Goal: Navigation & Orientation: Find specific page/section

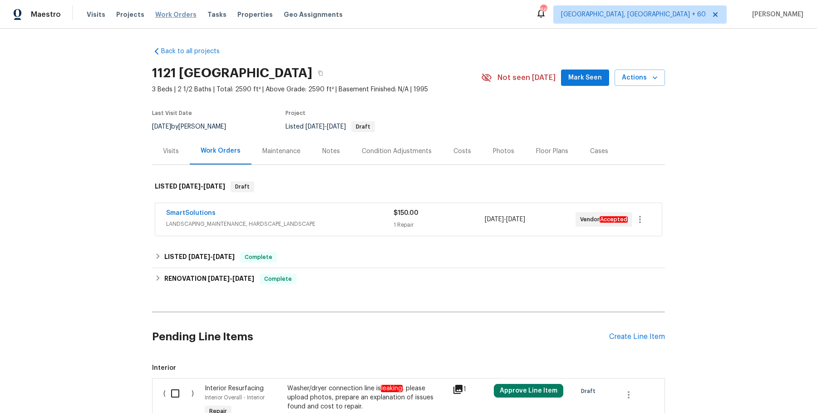
click at [172, 11] on span "Work Orders" at bounding box center [175, 14] width 41 height 9
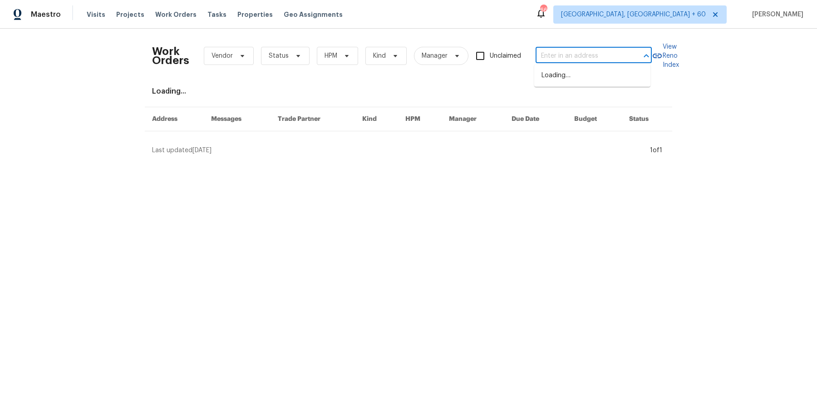
click at [583, 56] on input "text" at bounding box center [581, 56] width 91 height 14
paste input "[STREET_ADDRESS]"
type input "[STREET_ADDRESS]"
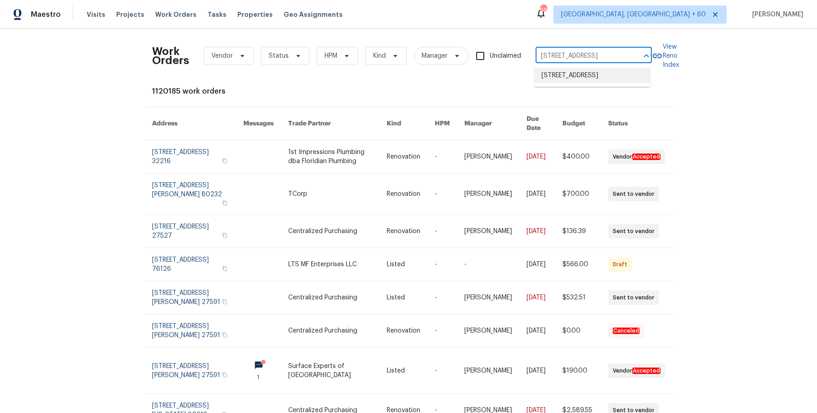
click at [578, 83] on li "[STREET_ADDRESS]" at bounding box center [592, 75] width 116 height 15
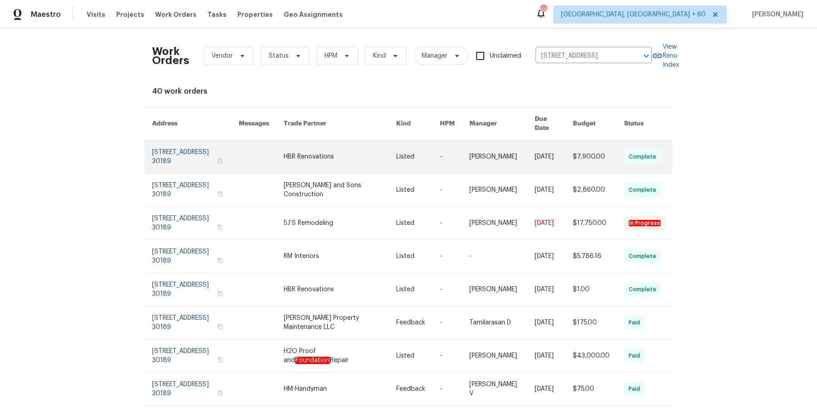
click at [396, 153] on link at bounding box center [418, 156] width 44 height 33
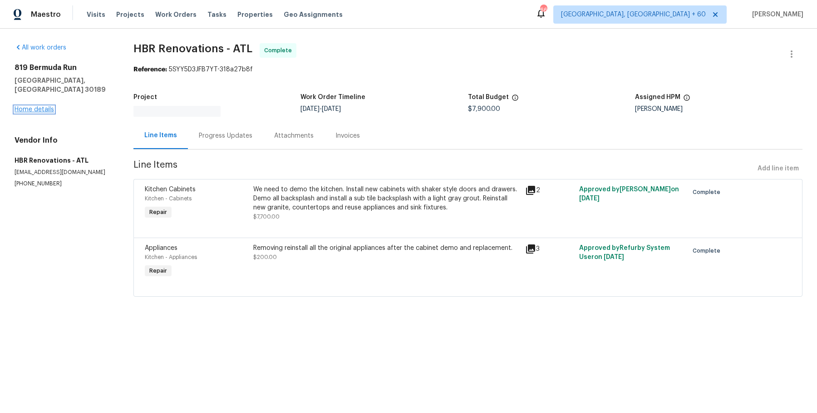
click at [51, 106] on link "Home details" at bounding box center [35, 109] width 40 height 6
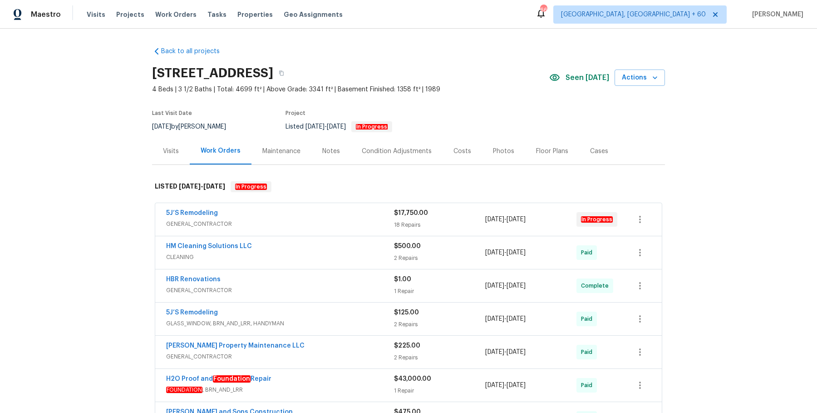
click at [290, 220] on span "GENERAL_CONTRACTOR" at bounding box center [280, 223] width 228 height 9
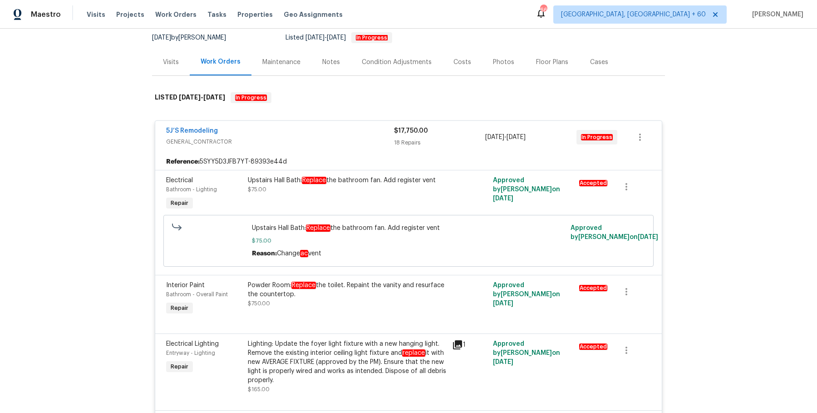
scroll to position [91, 0]
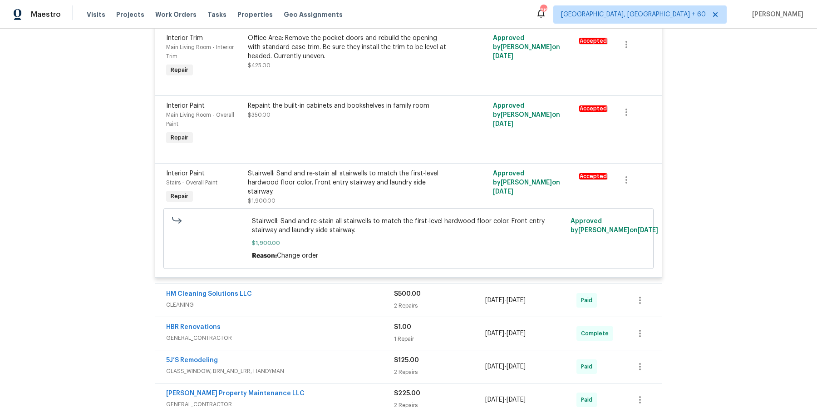
click at [320, 289] on div "HM Cleaning Solutions LLC" at bounding box center [280, 294] width 228 height 11
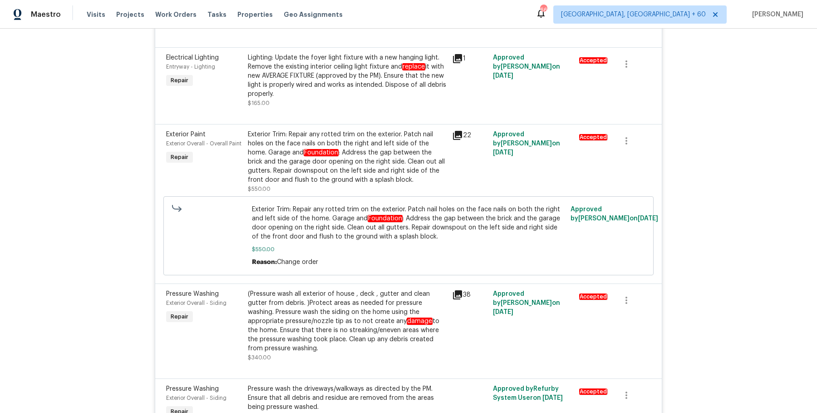
scroll to position [0, 0]
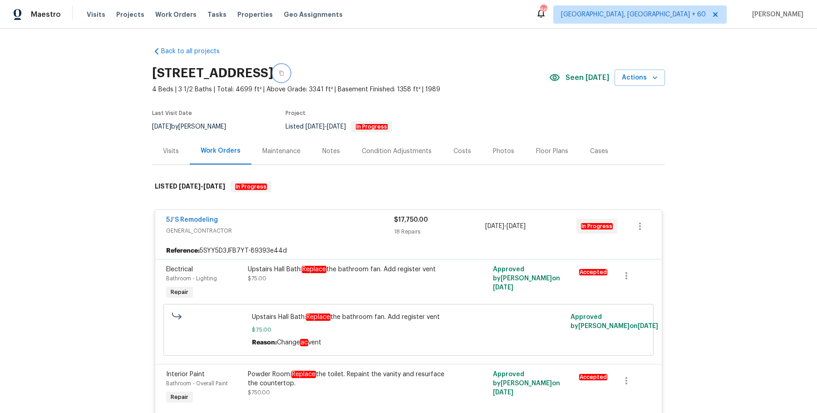
click at [290, 74] on button "button" at bounding box center [281, 73] width 16 height 16
click at [181, 16] on span "Work Orders" at bounding box center [175, 14] width 41 height 9
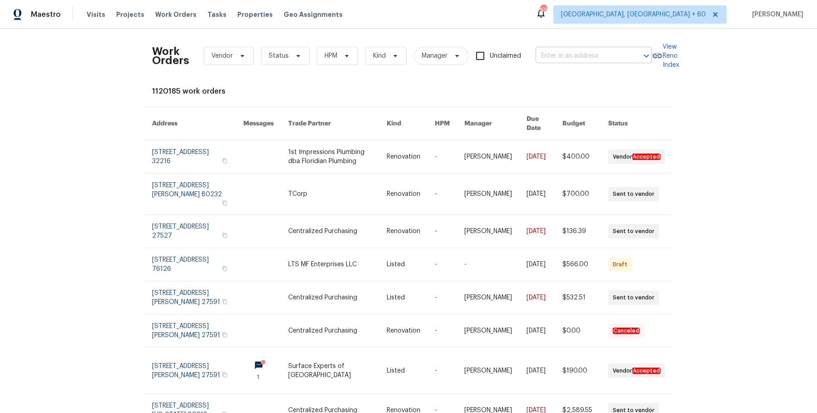
click at [574, 58] on input "text" at bounding box center [581, 56] width 91 height 14
paste input "[STREET_ADDRESS]"
type input "[STREET_ADDRESS]"
click at [569, 73] on li "[STREET_ADDRESS]" at bounding box center [592, 75] width 116 height 15
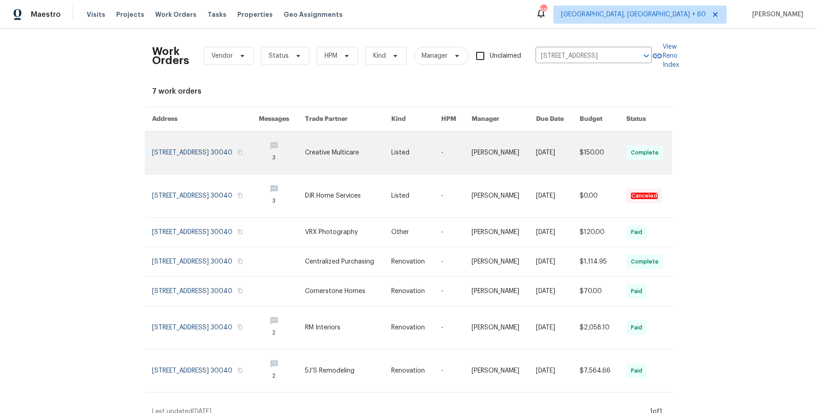
click at [424, 142] on link at bounding box center [416, 152] width 50 height 43
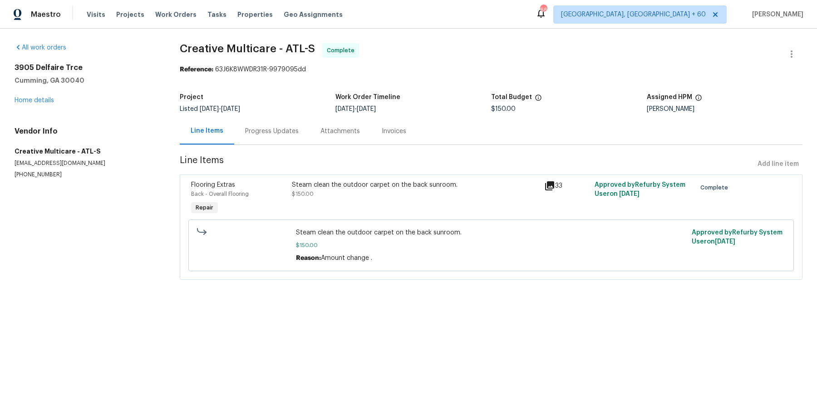
click at [39, 96] on div "[STREET_ADDRESS] Home details" at bounding box center [86, 84] width 143 height 42
click at [38, 100] on link "Home details" at bounding box center [35, 100] width 40 height 6
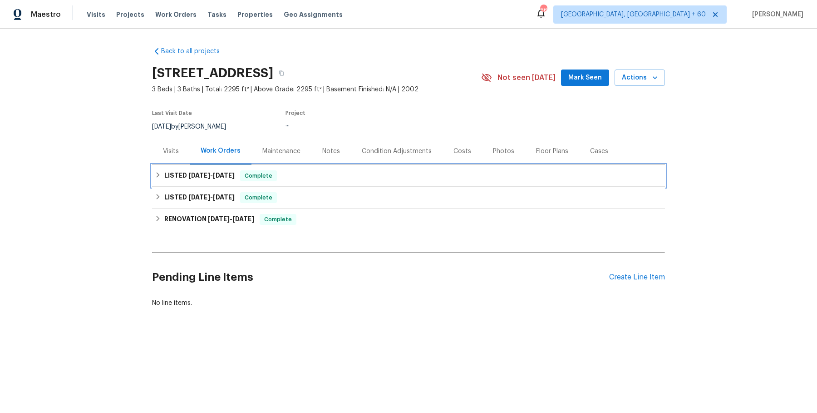
click at [410, 175] on div "LISTED [DATE] - [DATE] Complete" at bounding box center [409, 175] width 508 height 11
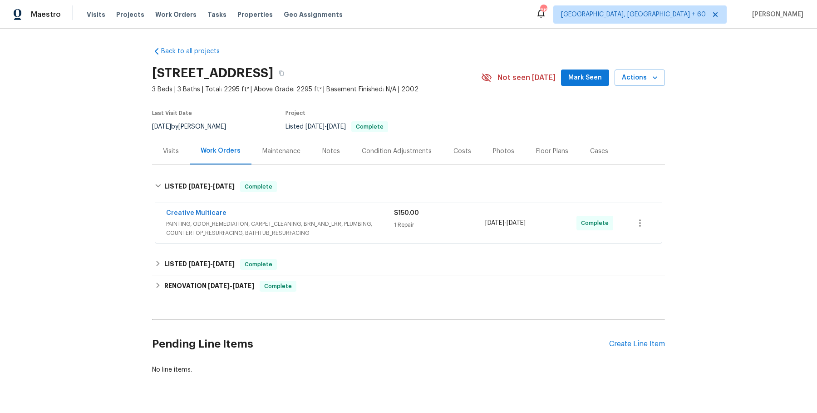
click at [370, 211] on div "Creative Multicare" at bounding box center [280, 213] width 228 height 11
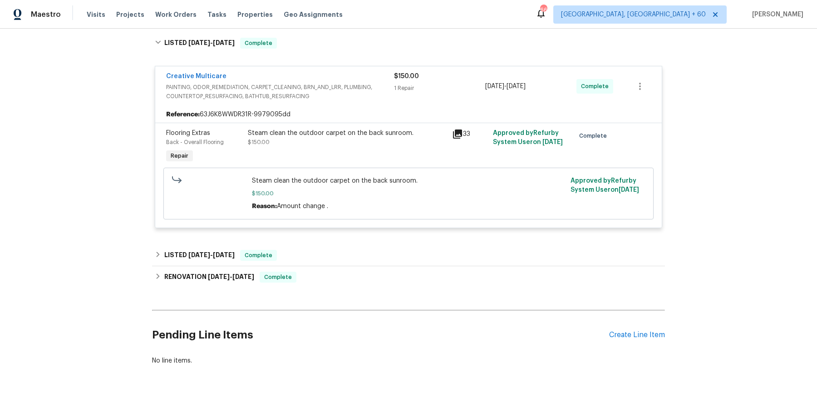
scroll to position [152, 0]
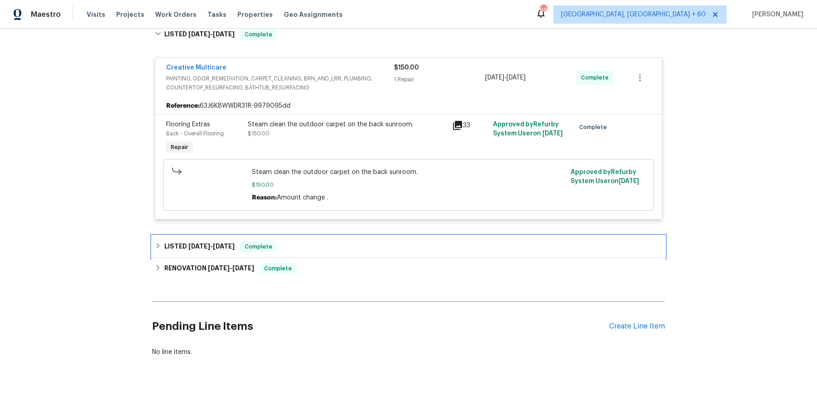
click at [382, 243] on div "LISTED [DATE] - [DATE] Complete" at bounding box center [409, 246] width 508 height 11
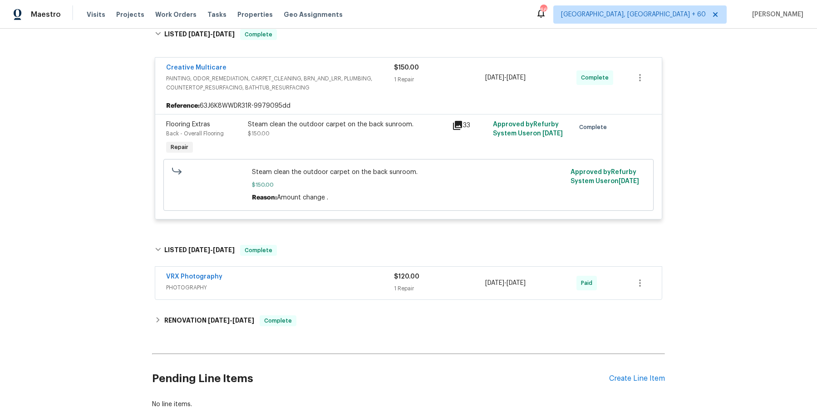
click at [355, 301] on div "VRX Photography PHOTOGRAPHY $120.00 1 Repair [DATE] - [DATE] Paid" at bounding box center [408, 284] width 513 height 38
click at [363, 275] on div "VRX Photography" at bounding box center [280, 277] width 228 height 11
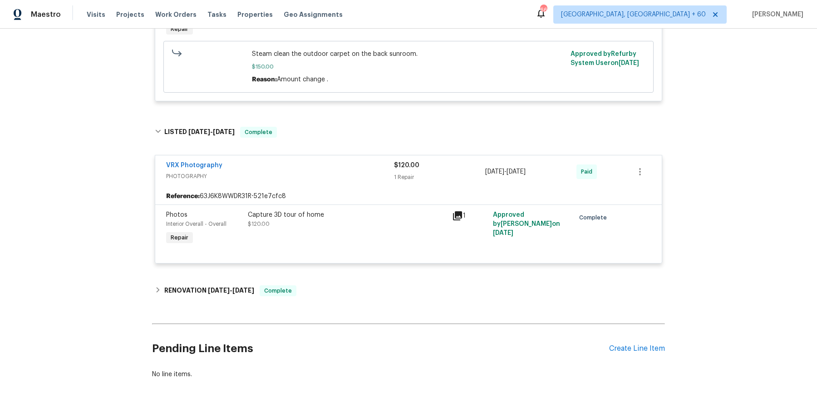
scroll to position [290, 0]
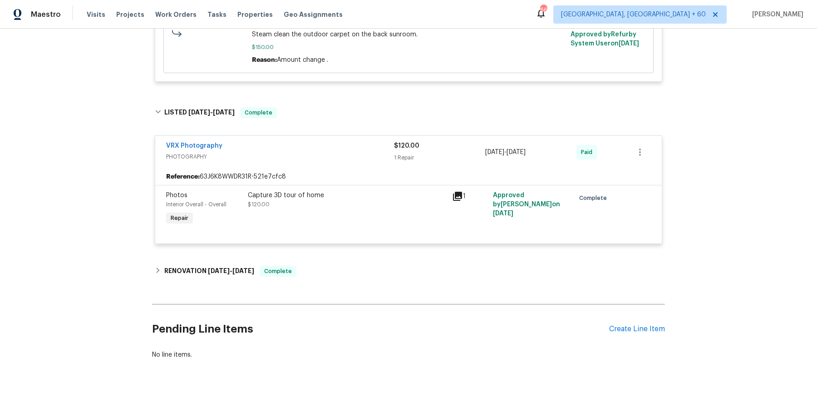
click at [355, 282] on div "Back to all projects [STREET_ADDRESS] 3 Beds | 3 Baths | Total: 2295 ft² | Abov…" at bounding box center [408, 58] width 513 height 617
click at [355, 272] on div "RENOVATION [DATE] - [DATE] Complete" at bounding box center [409, 271] width 508 height 11
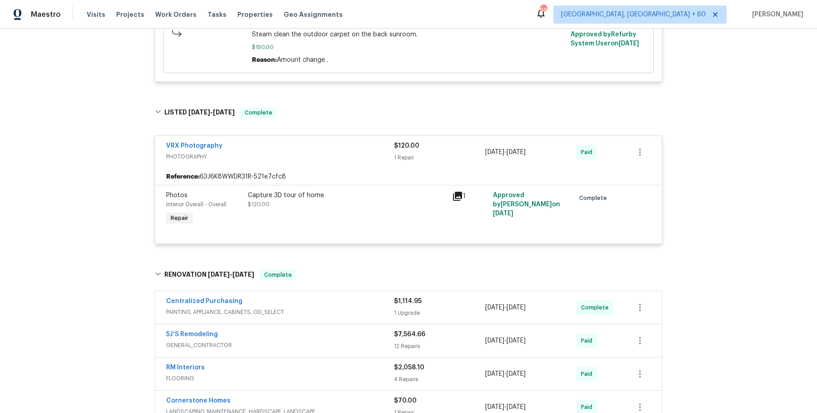
click at [352, 302] on div "Centralized Purchasing" at bounding box center [280, 301] width 228 height 11
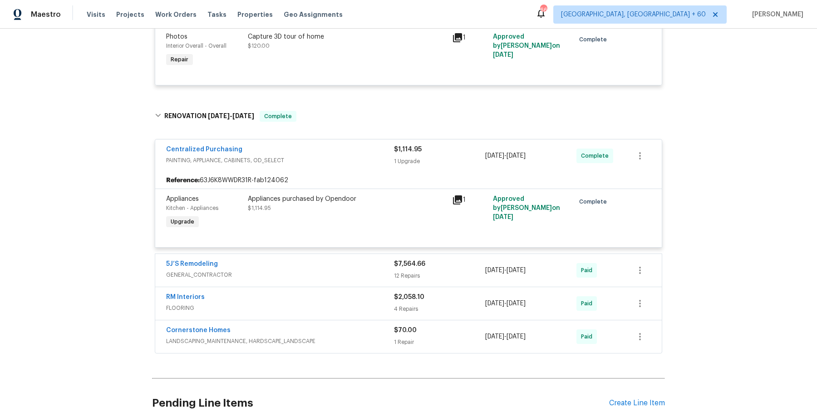
scroll to position [0, 0]
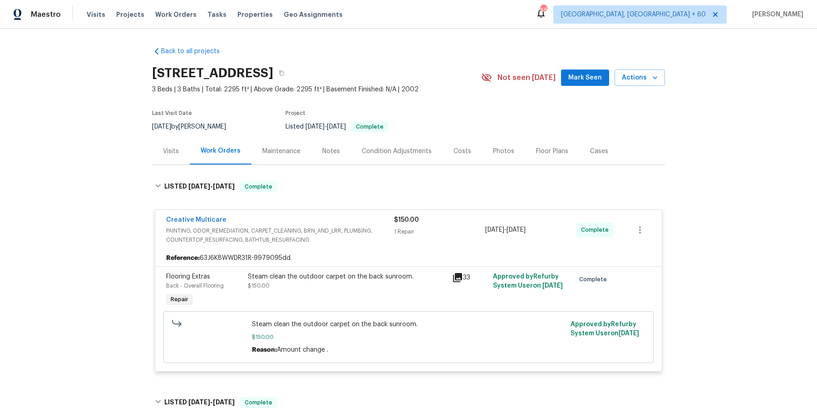
click at [158, 10] on div "Visits Projects Work Orders Tasks Properties Geo Assignments" at bounding box center [220, 14] width 267 height 18
click at [174, 13] on span "Work Orders" at bounding box center [175, 14] width 41 height 9
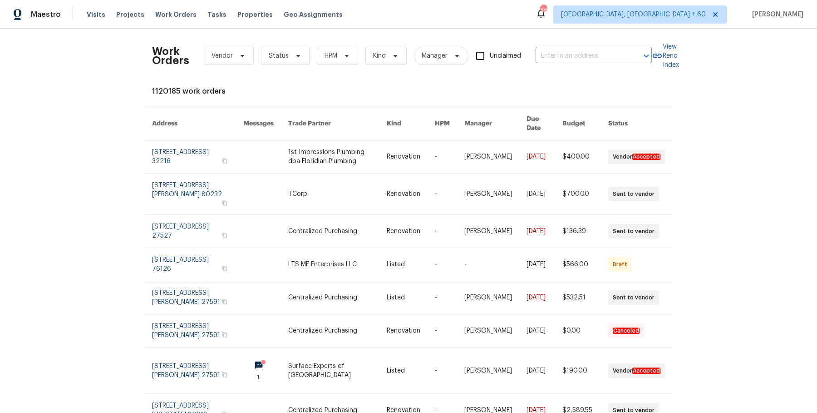
click at [578, 64] on div "Work Orders Vendor Status HPM Kind Manager Unclaimed ​" at bounding box center [402, 56] width 500 height 40
click at [579, 57] on input "text" at bounding box center [581, 56] width 91 height 14
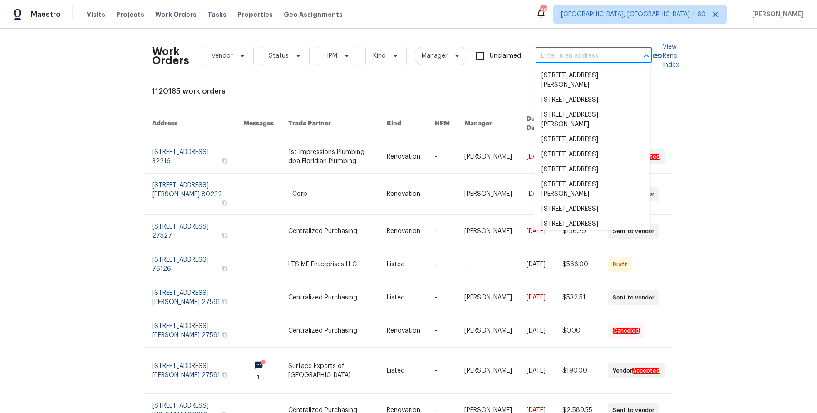
paste input "[STREET_ADDRESS][PERSON_NAME]"
type input "[STREET_ADDRESS][PERSON_NAME]"
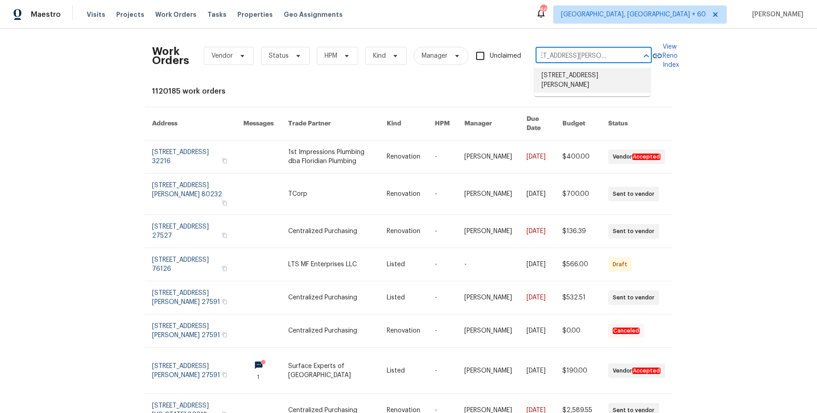
click at [596, 81] on li "[STREET_ADDRESS][PERSON_NAME]" at bounding box center [592, 80] width 116 height 25
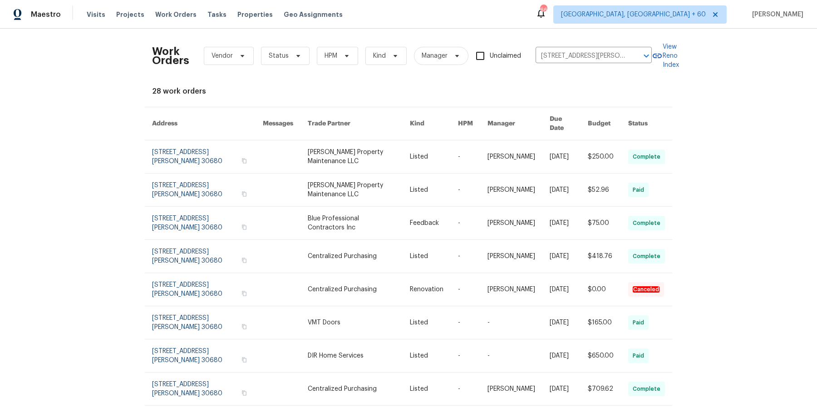
click at [383, 149] on link at bounding box center [359, 156] width 103 height 33
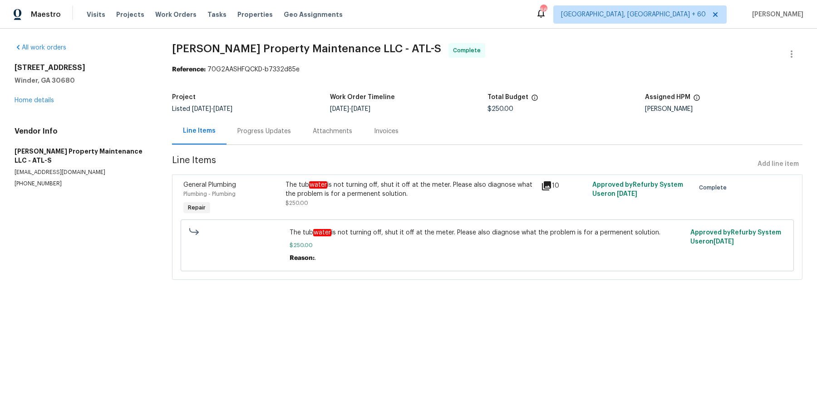
click at [36, 97] on div "[STREET_ADDRESS][PERSON_NAME] Home details" at bounding box center [83, 84] width 136 height 42
click at [47, 102] on link "Home details" at bounding box center [35, 100] width 40 height 6
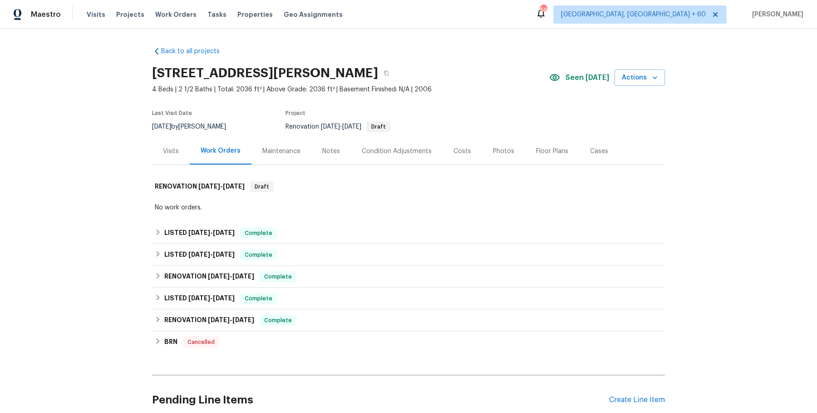
click at [315, 218] on div "Back to all projects [STREET_ADDRESS] 4 Beds | 2 1/2 Baths | Total: 2036 ft² | …" at bounding box center [408, 239] width 513 height 398
click at [314, 229] on div "LISTED [DATE] - [DATE] Complete" at bounding box center [409, 232] width 508 height 11
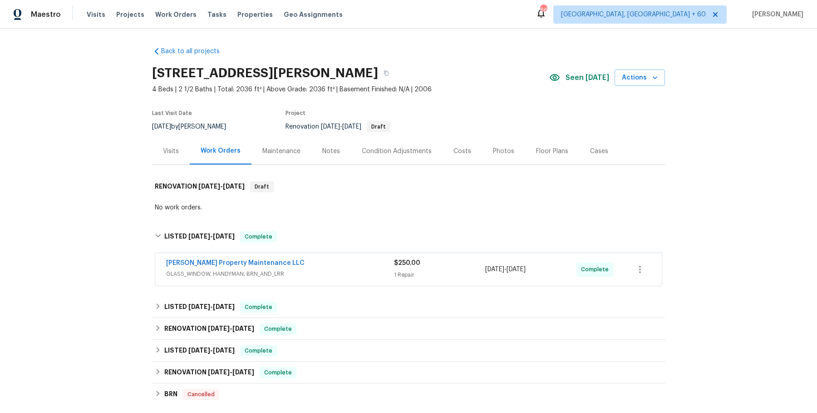
click at [316, 262] on div "[PERSON_NAME] Property Maintenance LLC" at bounding box center [280, 263] width 228 height 11
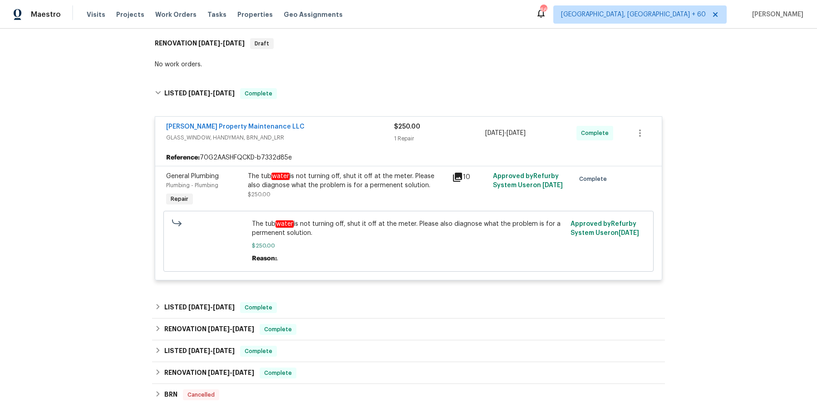
scroll to position [151, 0]
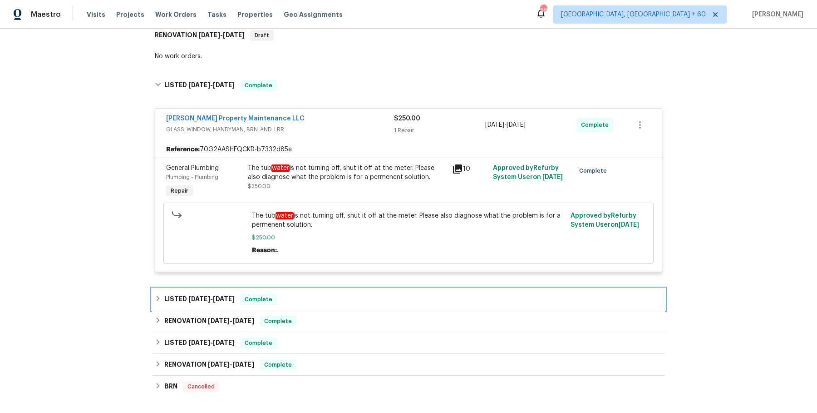
click at [322, 297] on div "LISTED [DATE] - [DATE] Complete" at bounding box center [409, 299] width 508 height 11
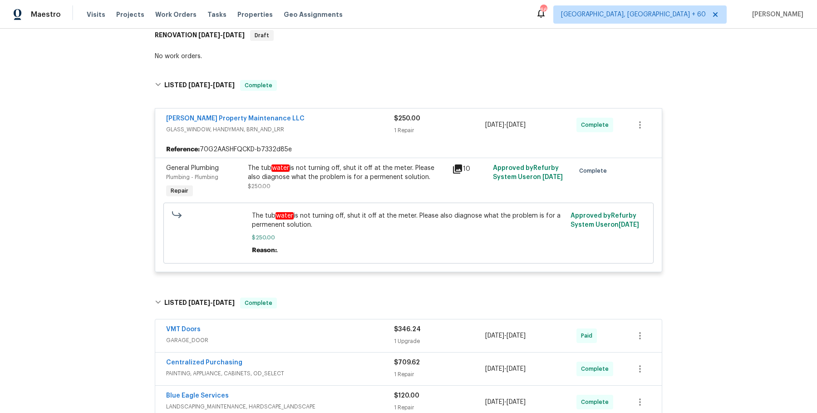
click at [327, 346] on div "VMT Doors GARAGE_DOOR $346.24 1 Upgrade [DATE] - [DATE] Paid" at bounding box center [408, 335] width 507 height 33
click at [334, 321] on div "VMT Doors GARAGE_DOOR $346.24 1 Upgrade [DATE] - [DATE] Paid" at bounding box center [408, 335] width 507 height 33
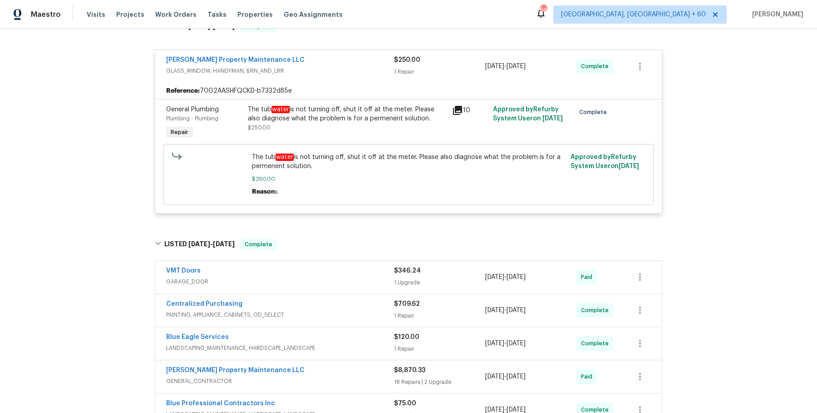
scroll to position [214, 0]
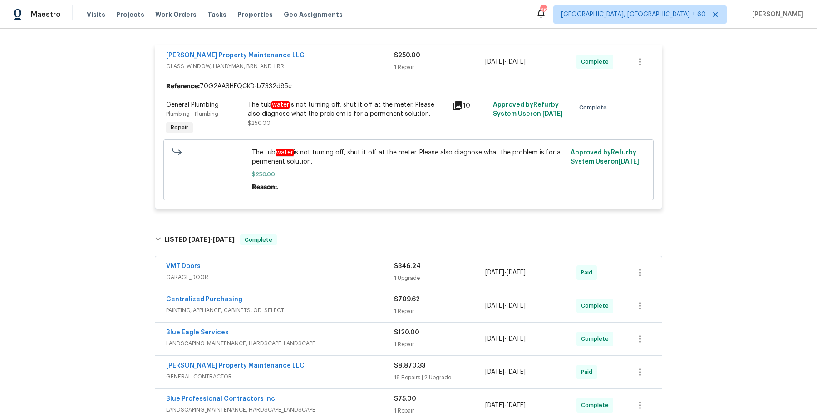
click at [342, 262] on div "VMT Doors" at bounding box center [280, 267] width 228 height 11
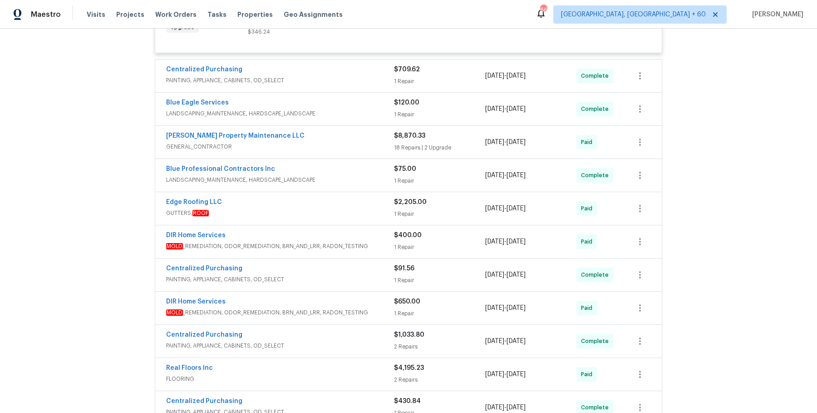
scroll to position [555, 0]
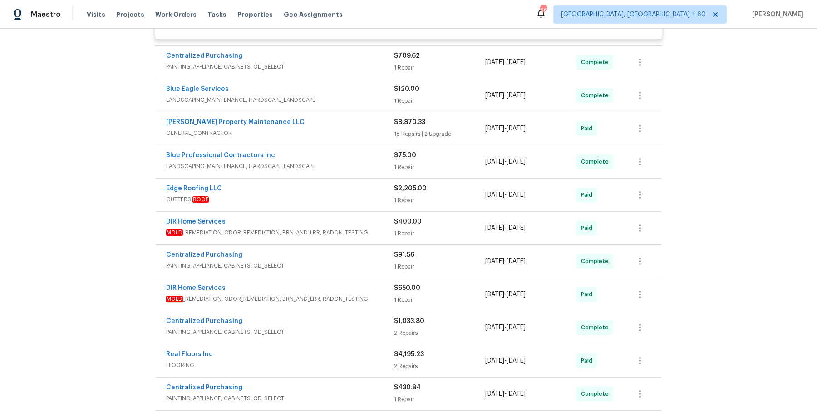
click at [346, 151] on div "Blue Professional Contractors Inc" at bounding box center [280, 156] width 228 height 11
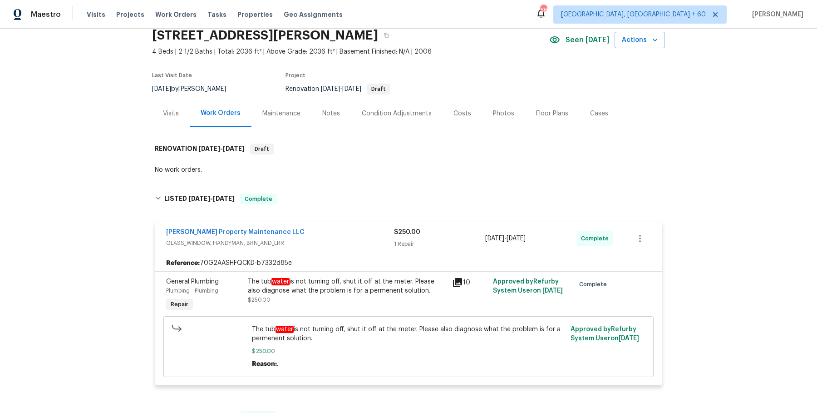
scroll to position [0, 0]
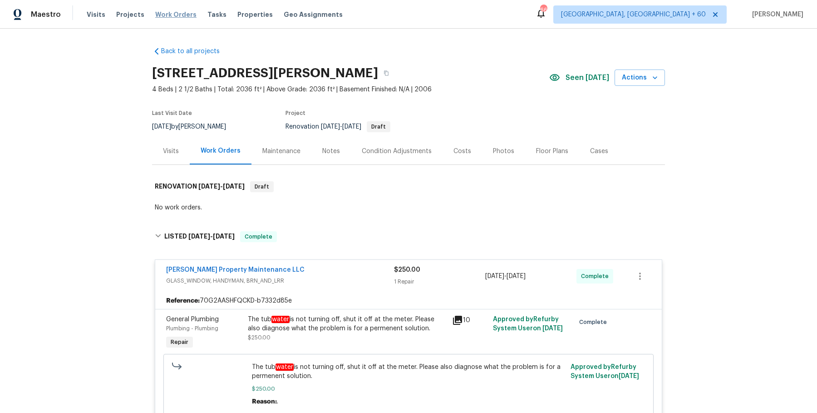
click at [177, 18] on span "Work Orders" at bounding box center [175, 14] width 41 height 9
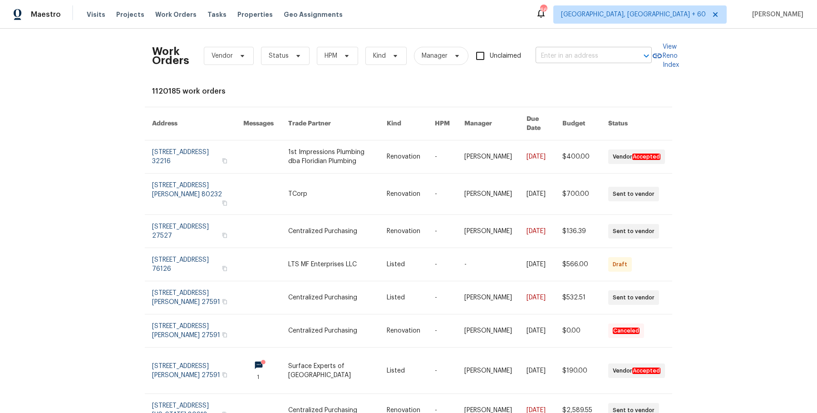
click at [625, 56] on input "text" at bounding box center [581, 56] width 91 height 14
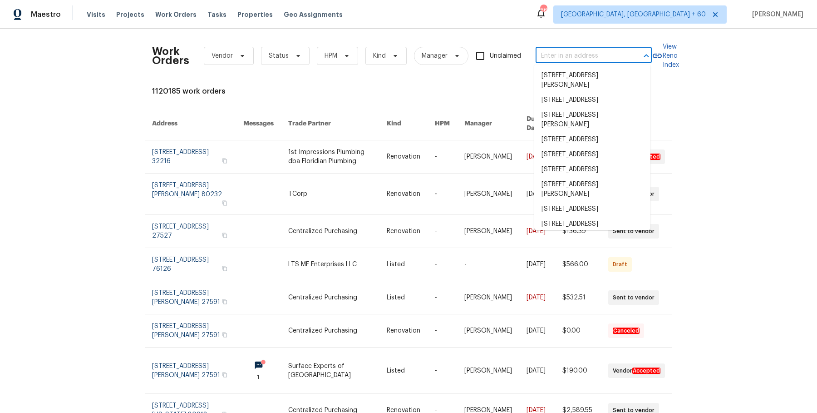
paste input "[STREET_ADDRESS][US_STATE]"
type input "[STREET_ADDRESS][US_STATE]"
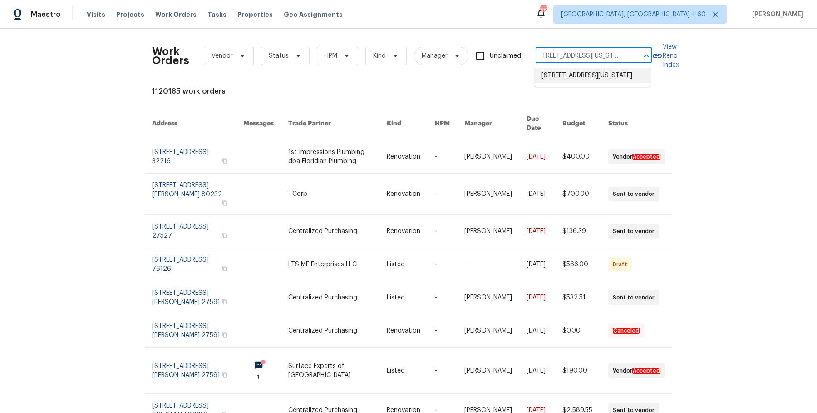
click at [612, 83] on li "[STREET_ADDRESS][US_STATE]" at bounding box center [592, 75] width 116 height 15
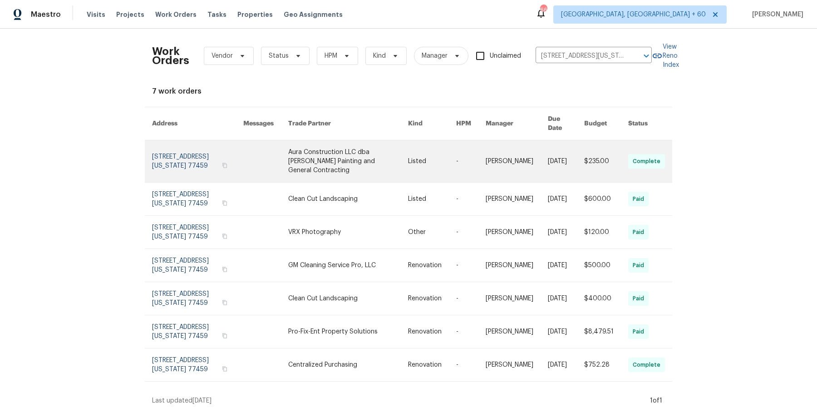
click at [426, 143] on link at bounding box center [432, 161] width 48 height 42
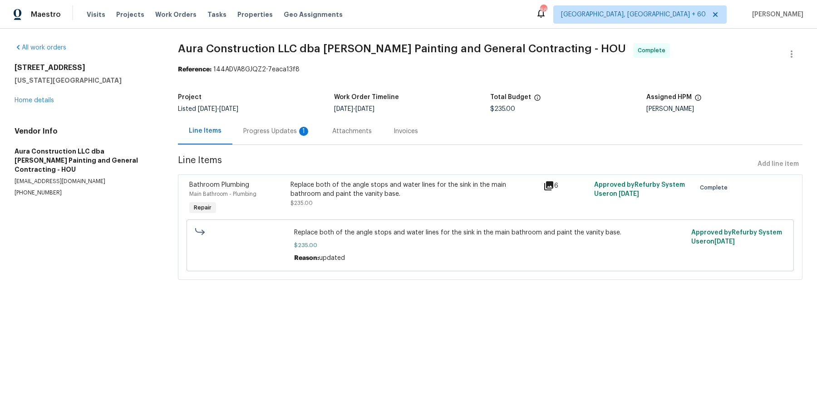
click at [39, 96] on div "[STREET_ADDRESS][US_STATE] Home details" at bounding box center [86, 84] width 142 height 42
click at [36, 100] on link "Home details" at bounding box center [35, 100] width 40 height 6
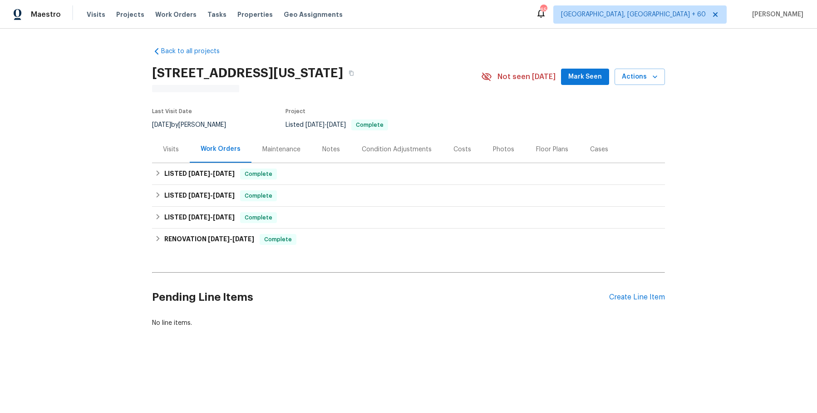
click at [347, 153] on div "Notes" at bounding box center [331, 149] width 40 height 27
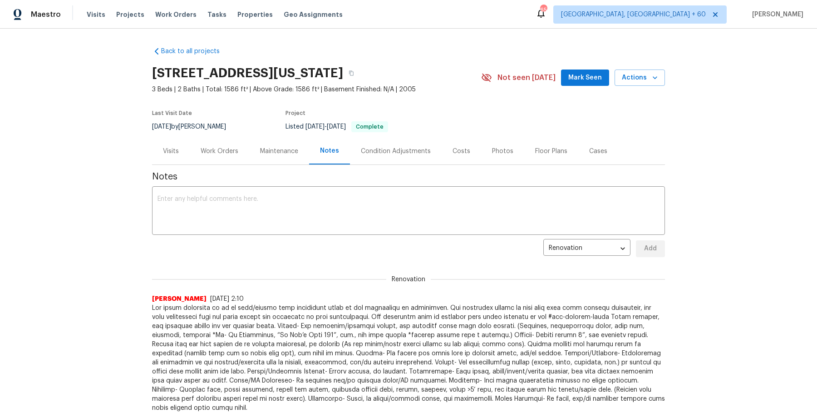
click at [230, 149] on div "Work Orders" at bounding box center [220, 151] width 38 height 9
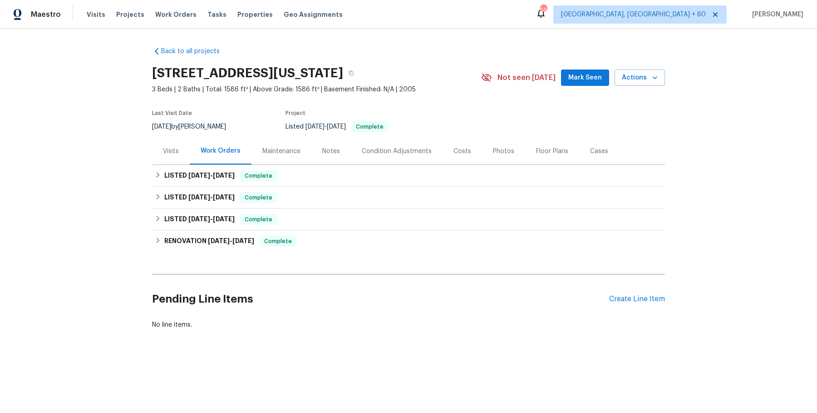
click at [286, 162] on div "Maintenance" at bounding box center [282, 151] width 60 height 27
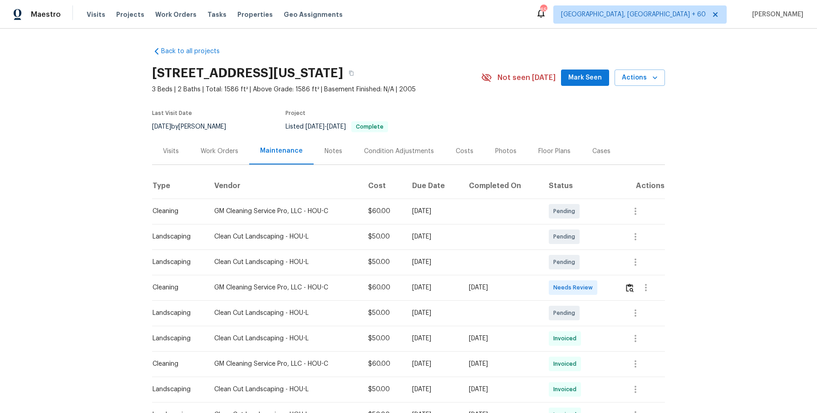
click at [229, 151] on div "Work Orders" at bounding box center [220, 151] width 38 height 9
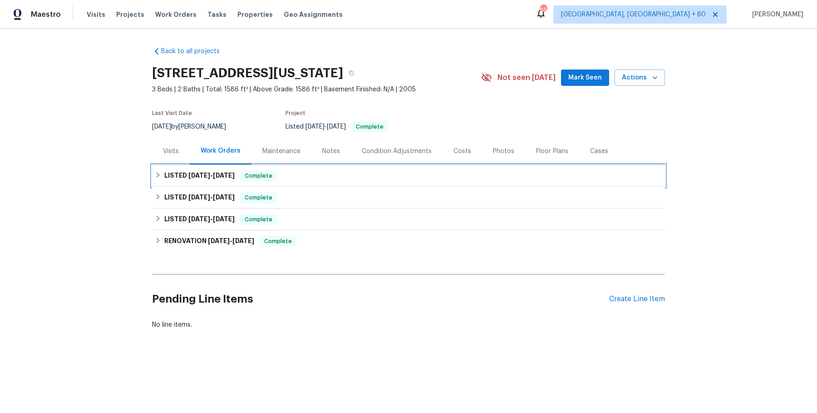
click at [301, 176] on div "LISTED [DATE] - [DATE] Complete" at bounding box center [409, 175] width 508 height 11
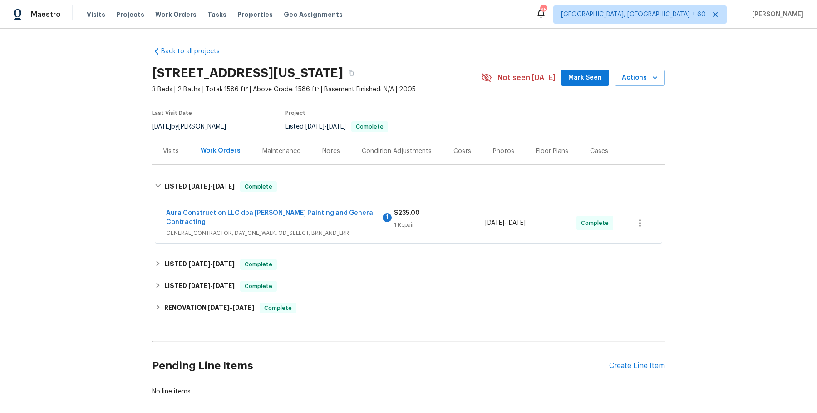
click at [343, 228] on span "GENERAL_CONTRACTOR, DAY_ONE_WALK, OD_SELECT, BRN_AND_LRR" at bounding box center [280, 232] width 228 height 9
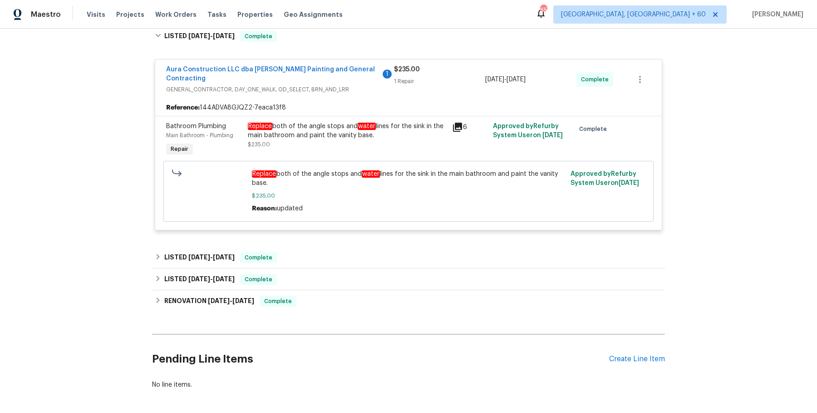
scroll to position [165, 0]
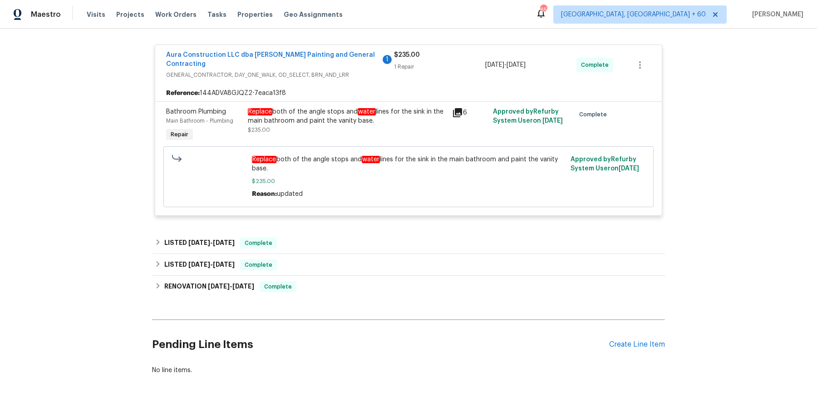
click at [336, 206] on div "Bathroom Plumbing Main Bathroom - Plumbing Repair Replace both of the angle sto…" at bounding box center [408, 158] width 507 height 114
click at [330, 237] on div "LISTED [DATE] - [DATE] Complete" at bounding box center [409, 242] width 508 height 11
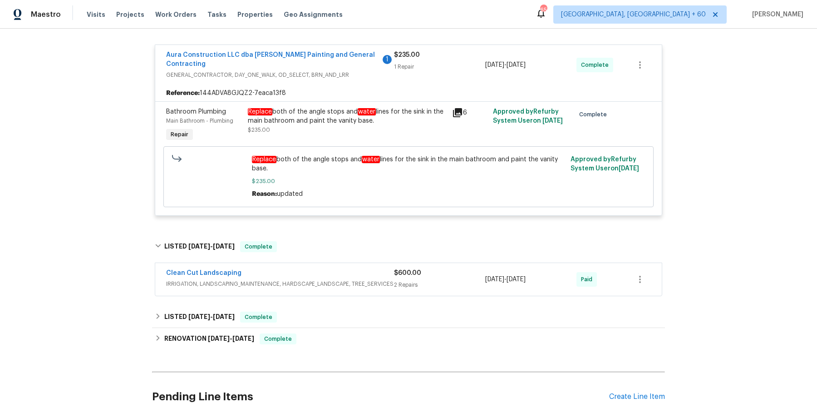
click at [330, 281] on div "Clean Cut Landscaping IRRIGATION, LANDSCAPING_MAINTENANCE, HARDSCAPE_LANDSCAPE,…" at bounding box center [280, 279] width 228 height 22
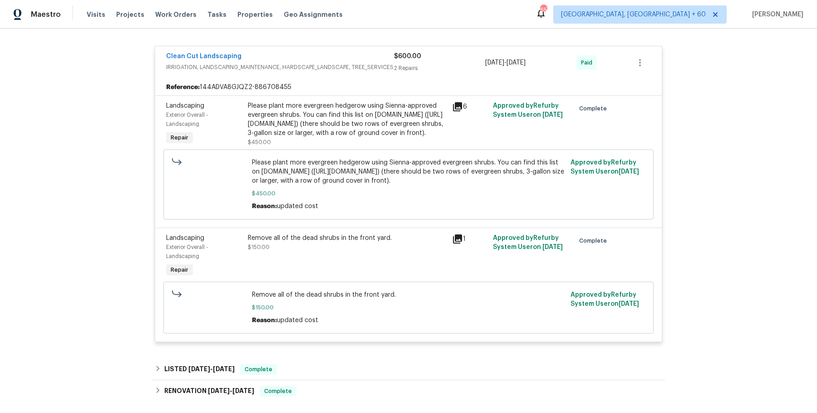
scroll to position [401, 0]
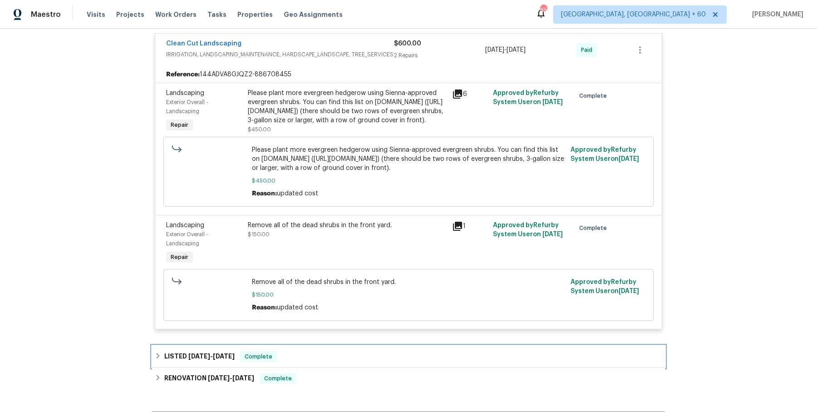
click at [316, 356] on div "LISTED [DATE] - [DATE] Complete" at bounding box center [409, 356] width 508 height 11
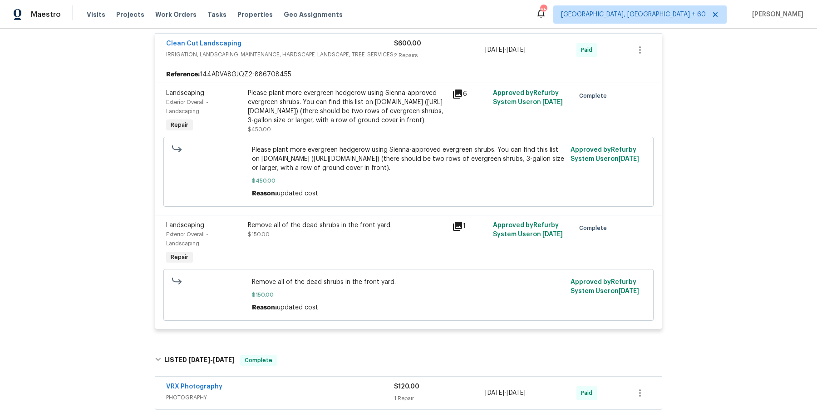
click at [311, 384] on div "VRX Photography" at bounding box center [280, 387] width 228 height 11
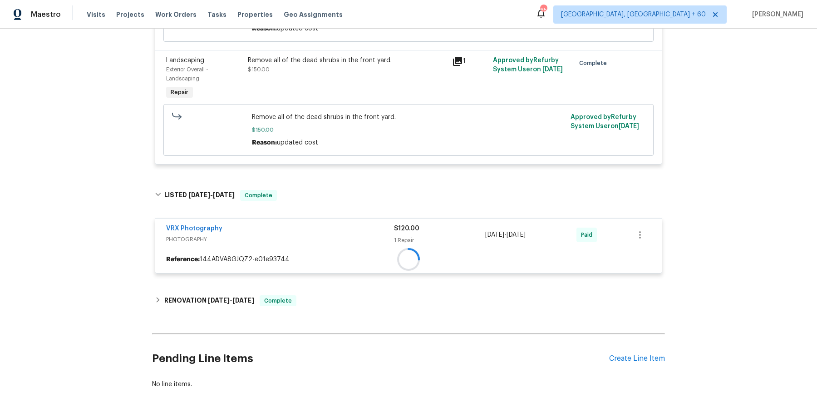
scroll to position [577, 0]
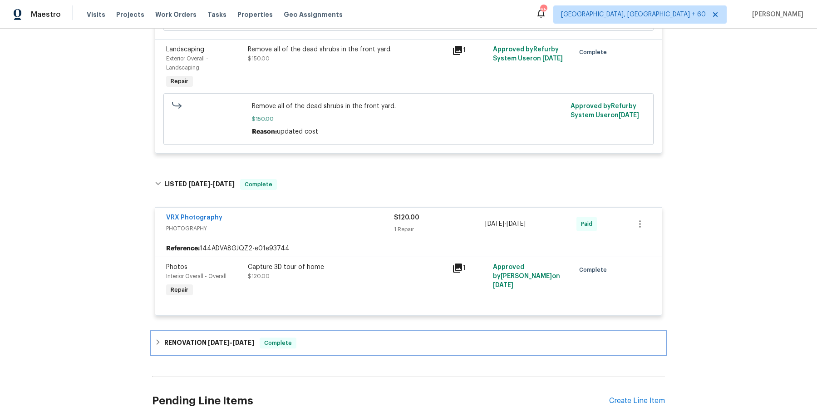
click at [307, 342] on div "RENOVATION [DATE] - [DATE] Complete" at bounding box center [409, 342] width 508 height 11
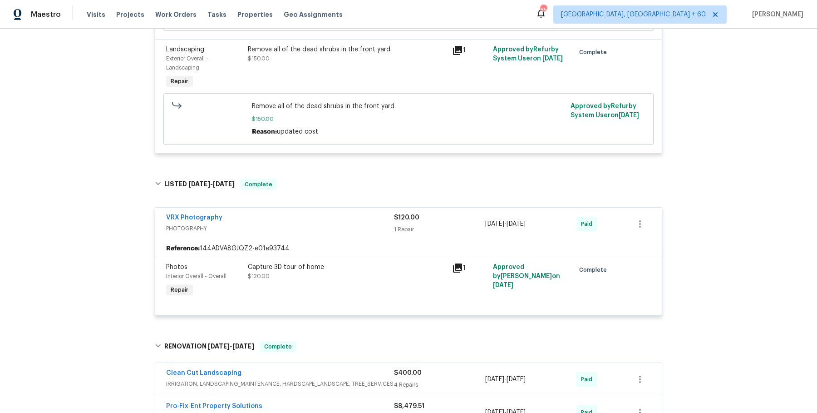
click at [322, 371] on div "Clean Cut Landscaping" at bounding box center [280, 373] width 228 height 11
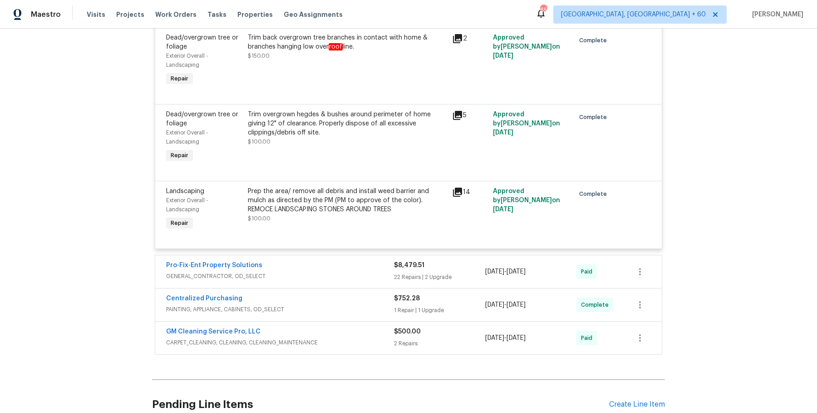
scroll to position [1137, 0]
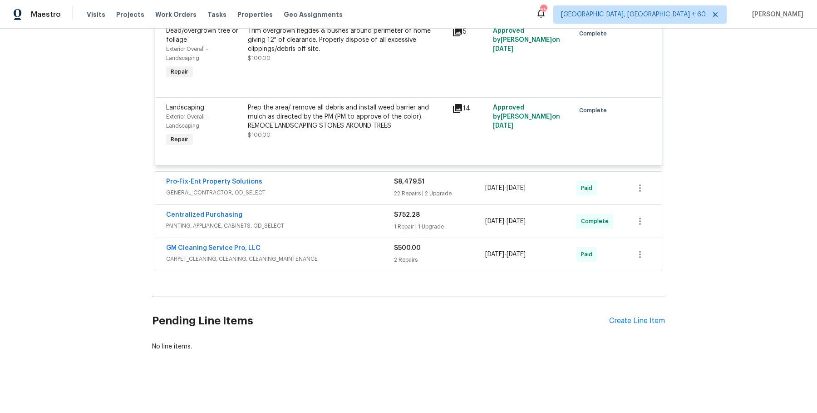
click at [323, 194] on span "GENERAL_CONTRACTOR, OD_SELECT" at bounding box center [280, 192] width 228 height 9
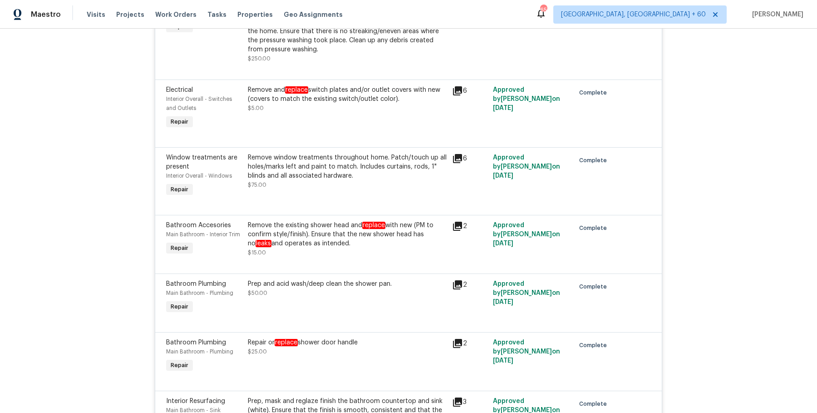
scroll to position [3052, 0]
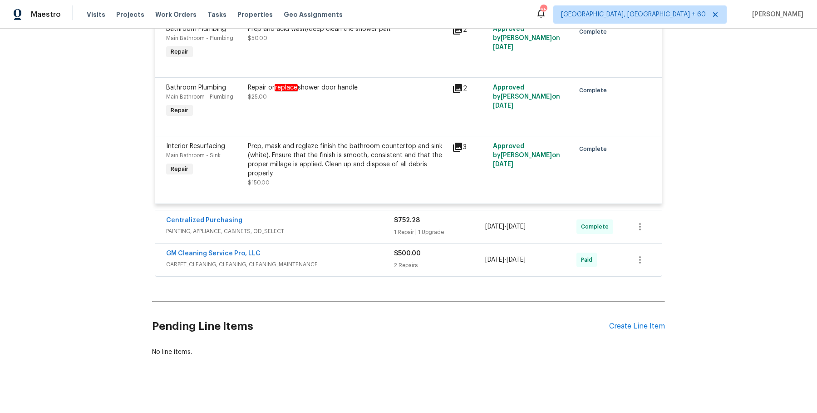
click at [349, 227] on span "PAINTING, APPLIANCE, CABINETS, OD_SELECT" at bounding box center [280, 231] width 228 height 9
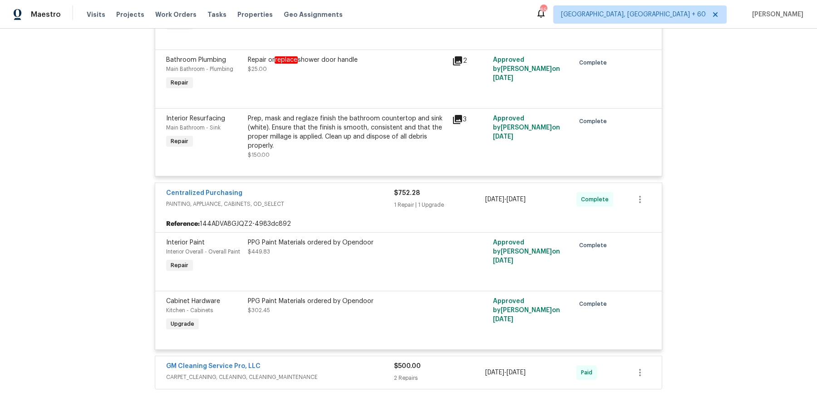
scroll to position [3192, 0]
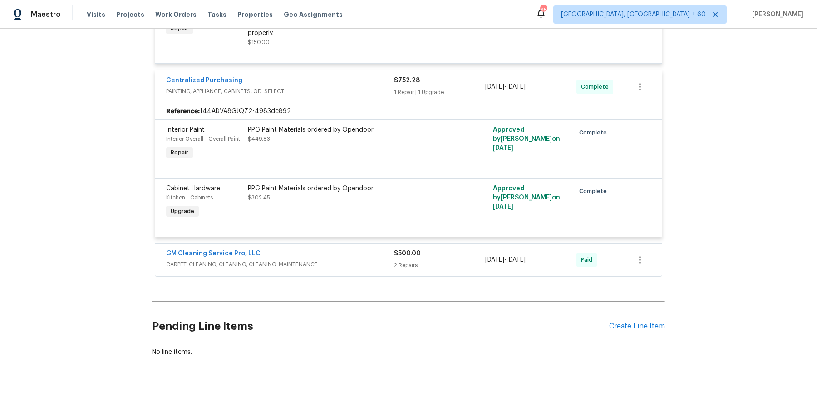
click at [369, 260] on span "CARPET_CLEANING, CLEANING, CLEANING_MAINTENANCE" at bounding box center [280, 264] width 228 height 9
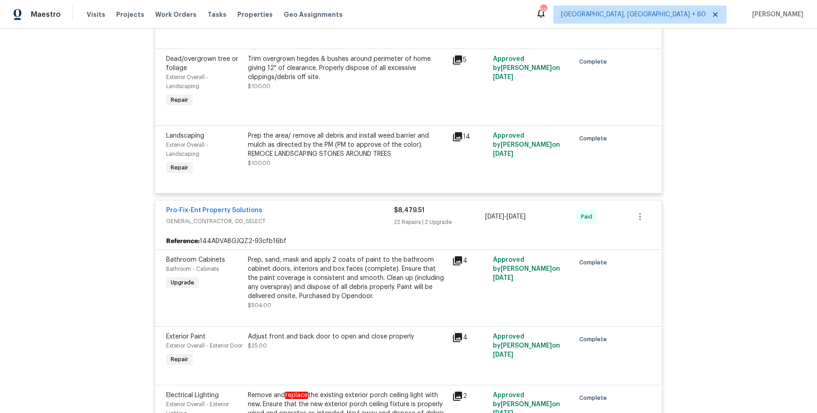
scroll to position [523, 0]
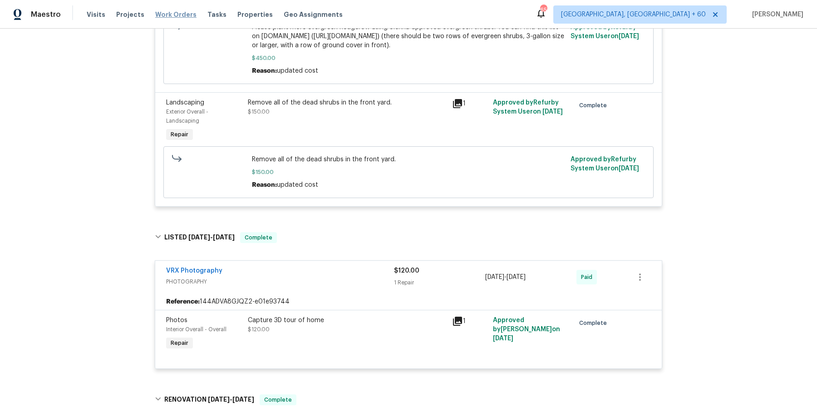
click at [171, 16] on span "Work Orders" at bounding box center [175, 14] width 41 height 9
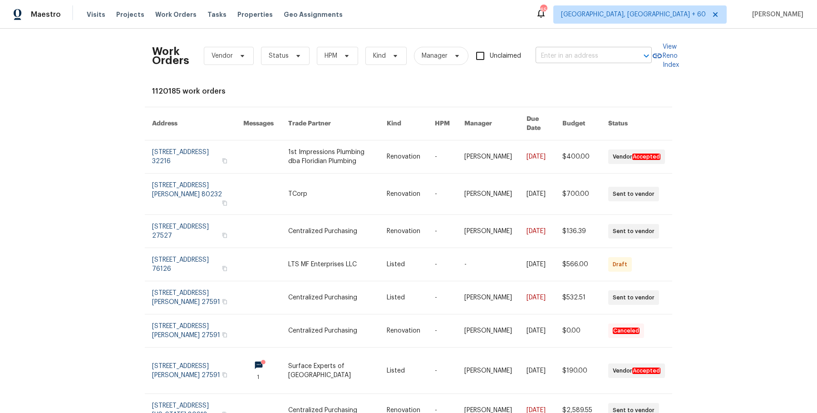
click at [559, 58] on input "text" at bounding box center [581, 56] width 91 height 14
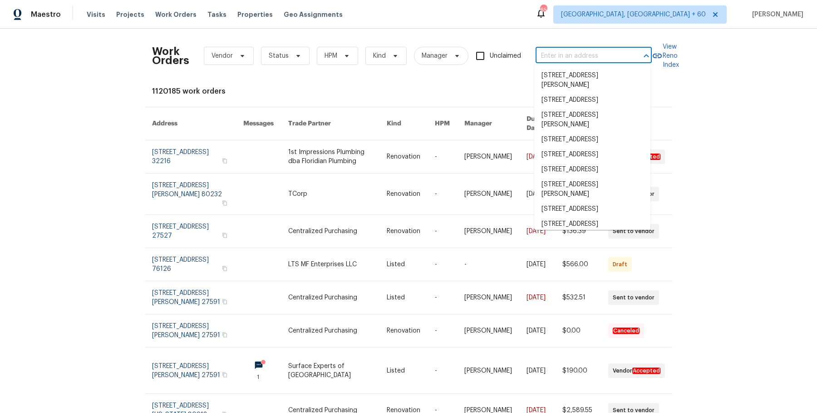
paste input "[STREET_ADDRESS][PERSON_NAME]"
type input "[STREET_ADDRESS][PERSON_NAME]"
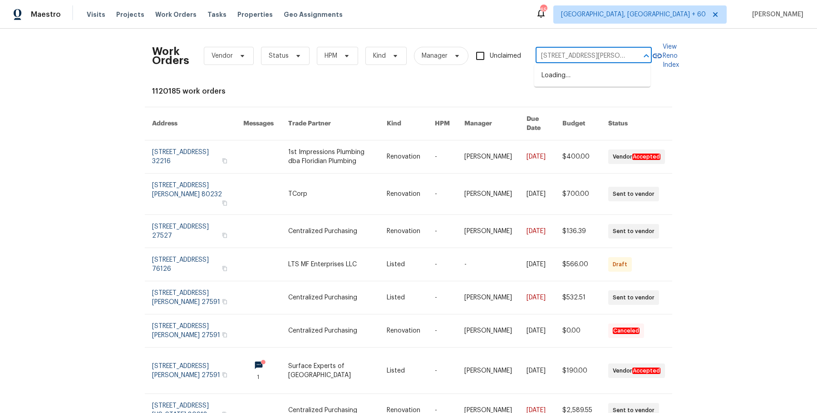
scroll to position [0, 31]
click at [575, 83] on li "[STREET_ADDRESS][PERSON_NAME]" at bounding box center [592, 80] width 116 height 25
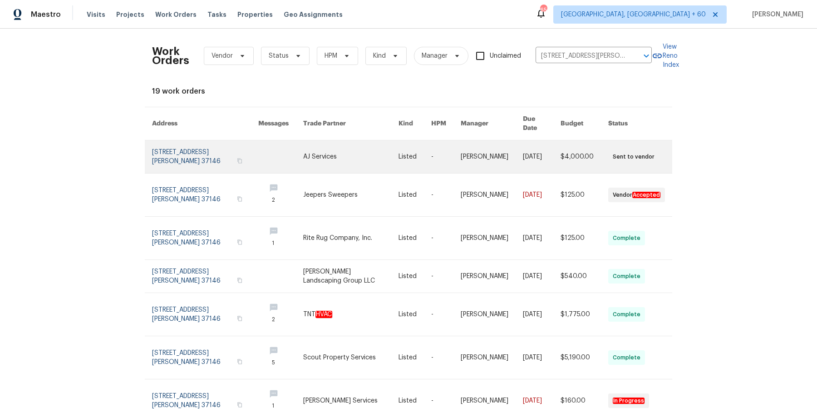
click at [500, 148] on link at bounding box center [492, 156] width 62 height 33
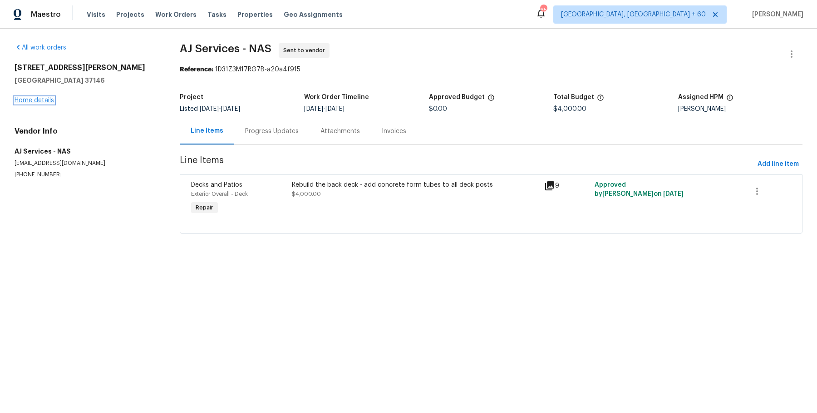
click at [47, 100] on link "Home details" at bounding box center [35, 100] width 40 height 6
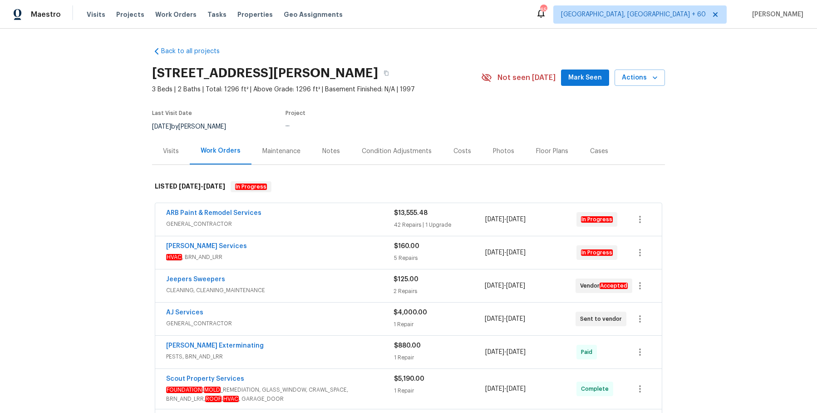
click at [348, 213] on div "ARB Paint & Remodel Services" at bounding box center [280, 213] width 228 height 11
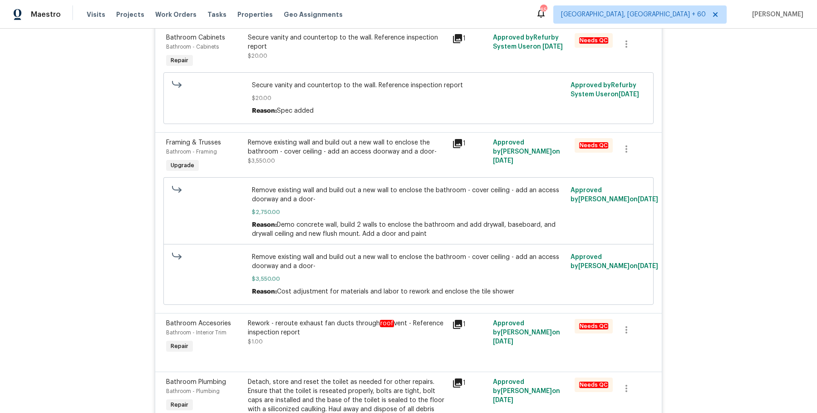
scroll to position [232, 0]
click at [384, 156] on div "Remove existing wall and build out a new wall to enclose the bathroom - cover c…" at bounding box center [347, 150] width 199 height 27
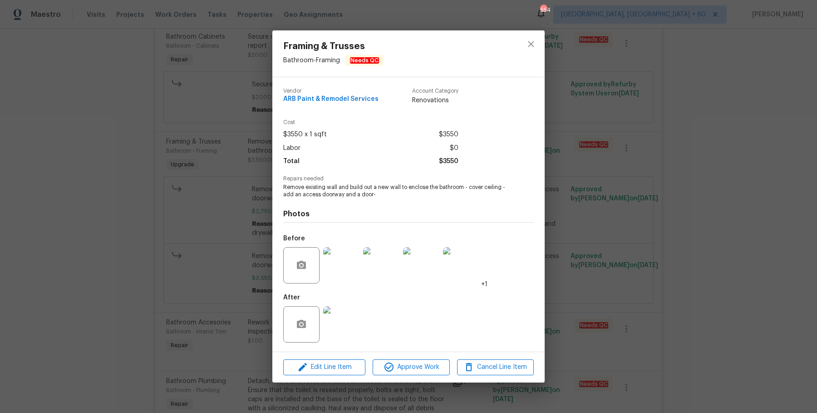
click at [657, 151] on div "Framing & Trusses Bathroom - Framing Needs QC Vendor ARB Paint & Remodel Servic…" at bounding box center [408, 206] width 817 height 413
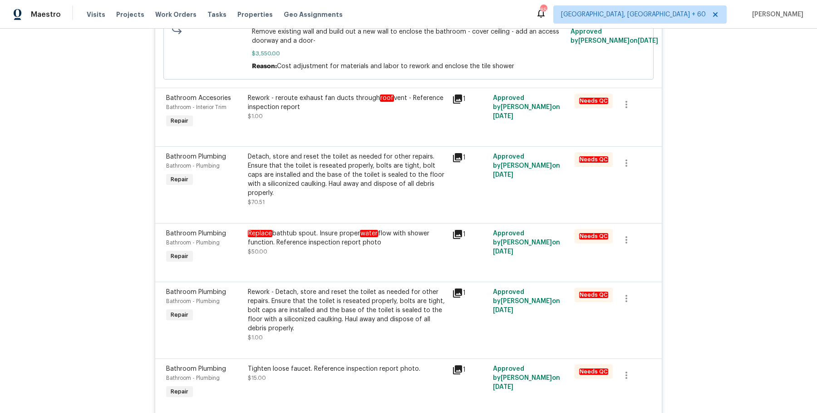
scroll to position [464, 0]
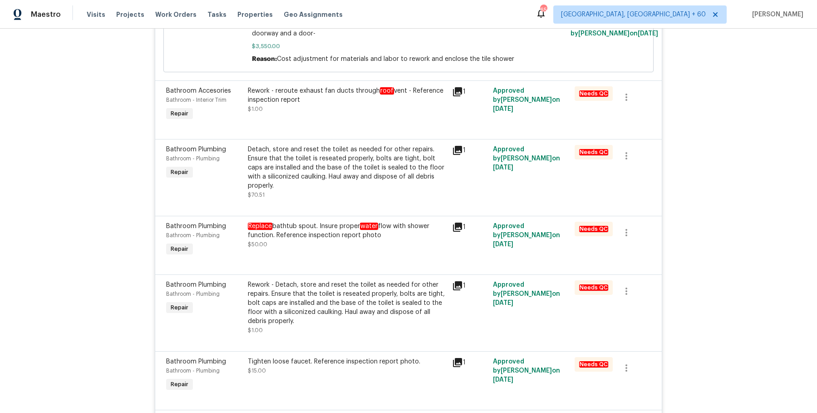
click at [342, 174] on div "Detach, store and reset the toilet as needed for other repairs. Ensure that the…" at bounding box center [347, 167] width 199 height 45
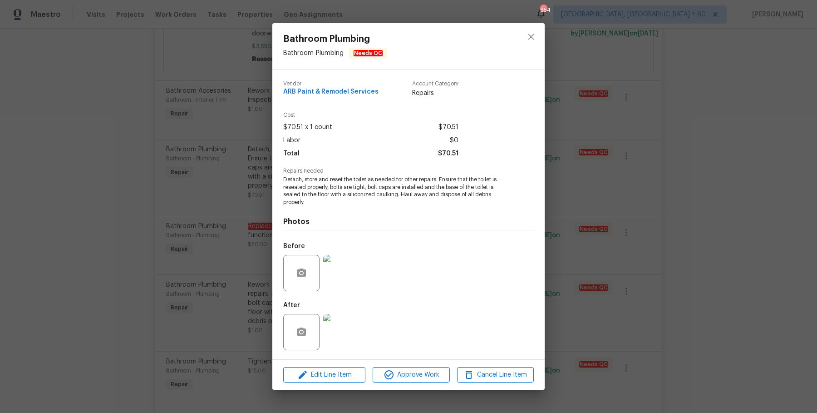
click at [81, 402] on div "Bathroom Plumbing Bathroom - Plumbing Needs QC Vendor ARB Paint & Remodel Servi…" at bounding box center [408, 206] width 817 height 413
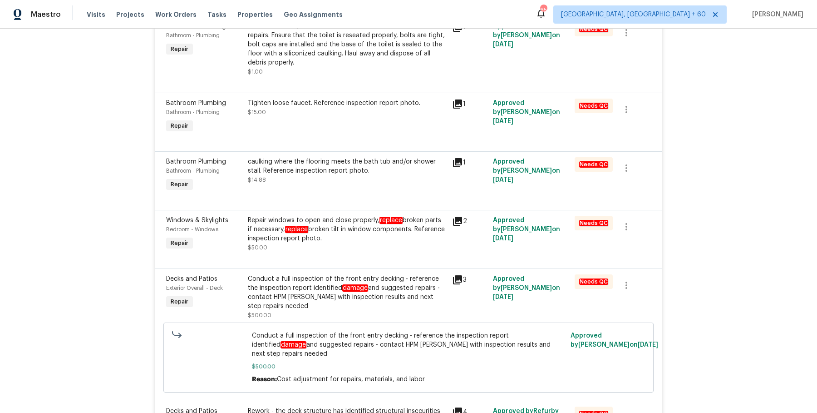
scroll to position [735, 0]
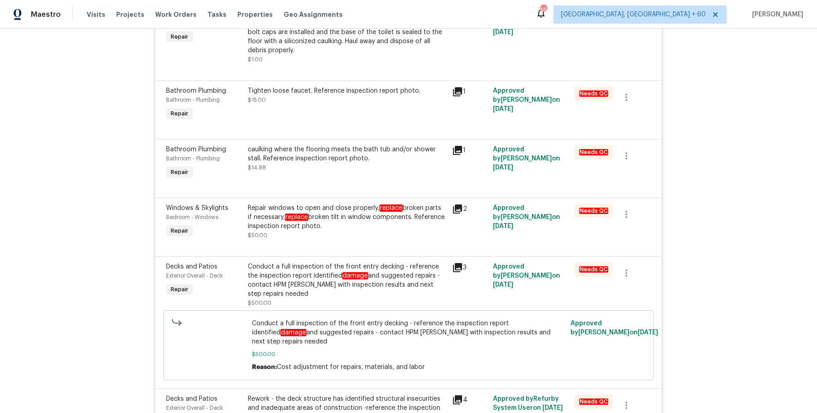
click at [407, 203] on div "Repair windows to open and close properly, replace broken parts if necessary, r…" at bounding box center [347, 216] width 199 height 27
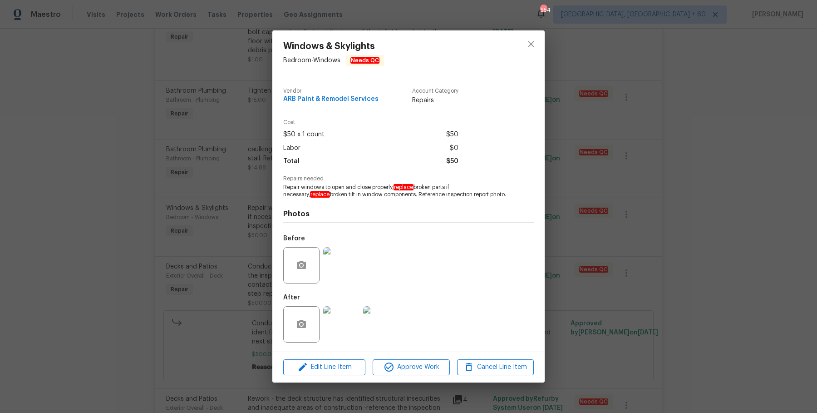
click at [569, 173] on div "Windows & Skylights Bedroom - Windows Needs QC Vendor ARB Paint & Remodel Servi…" at bounding box center [408, 206] width 817 height 413
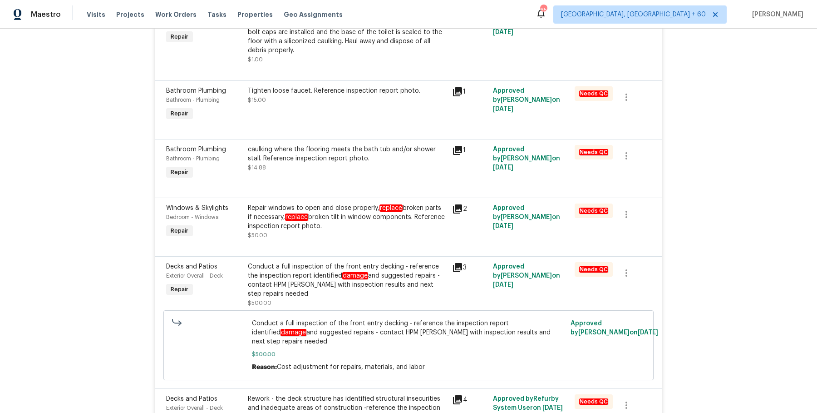
scroll to position [824, 0]
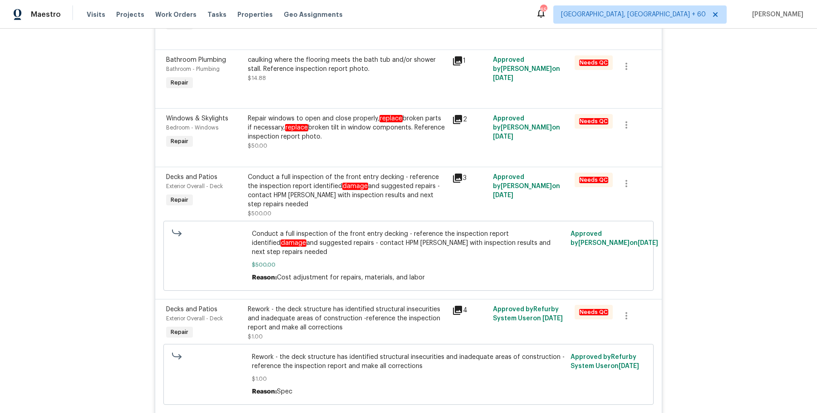
click at [342, 183] on em "damage" at bounding box center [355, 186] width 26 height 7
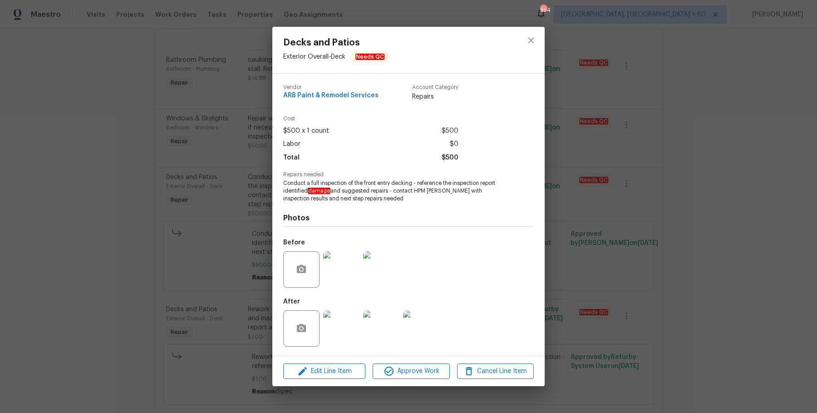
click at [240, 235] on div "Decks and Patios Exterior Overall - Deck Needs QC Vendor ARB Paint & Remodel Se…" at bounding box center [408, 206] width 817 height 413
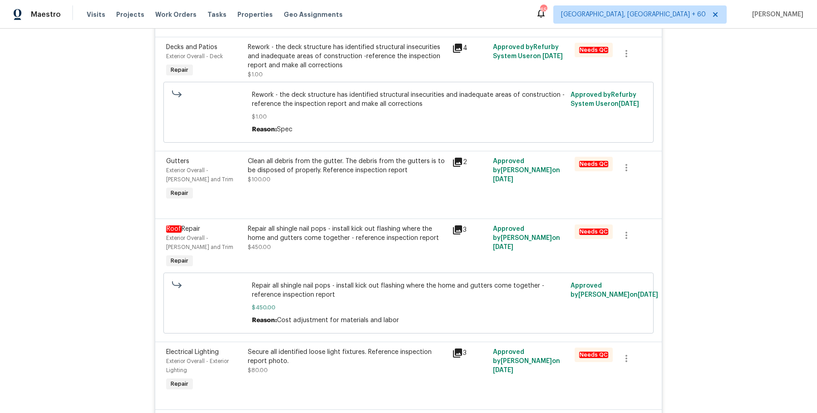
scroll to position [1111, 0]
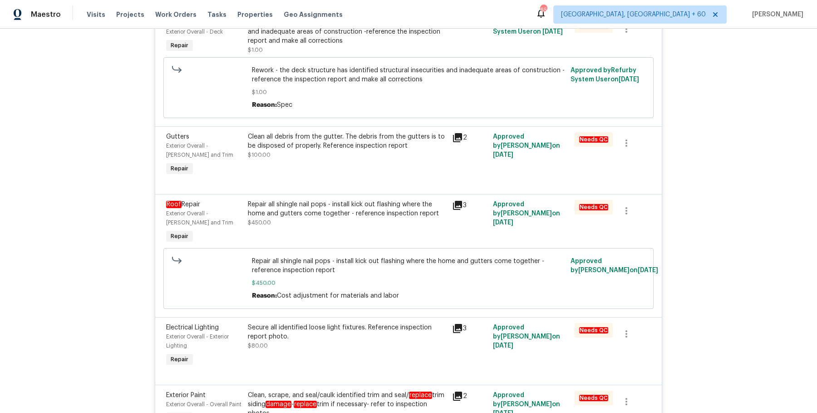
click at [282, 200] on div "Repair all shingle nail pops - install kick out flashing where the home and gut…" at bounding box center [347, 209] width 199 height 18
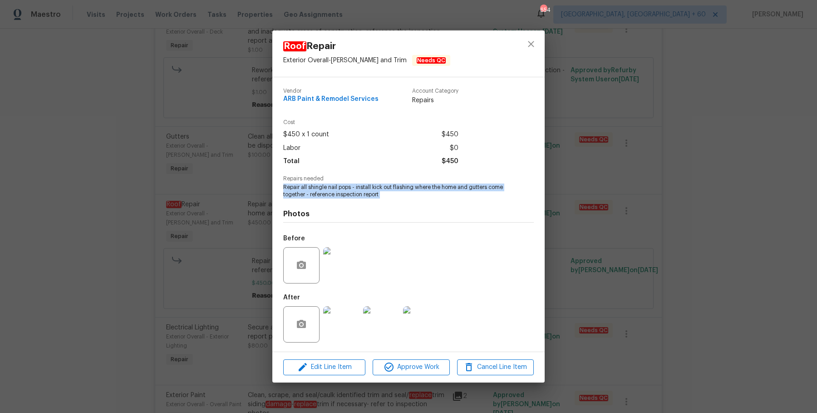
drag, startPoint x: 282, startPoint y: 186, endPoint x: 406, endPoint y: 207, distance: 125.2
click at [406, 207] on div "Vendor ARB Paint & Remodel Services Account Category Repairs Cost $450 x 1 coun…" at bounding box center [408, 214] width 272 height 274
copy span "Repair all shingle nail pops - install kick out flashing where the home and gut…"
click at [726, 102] on div "Roof Repair Exterior Overall - [PERSON_NAME] and Trim Needs QC Vendor ARB Paint…" at bounding box center [408, 206] width 817 height 413
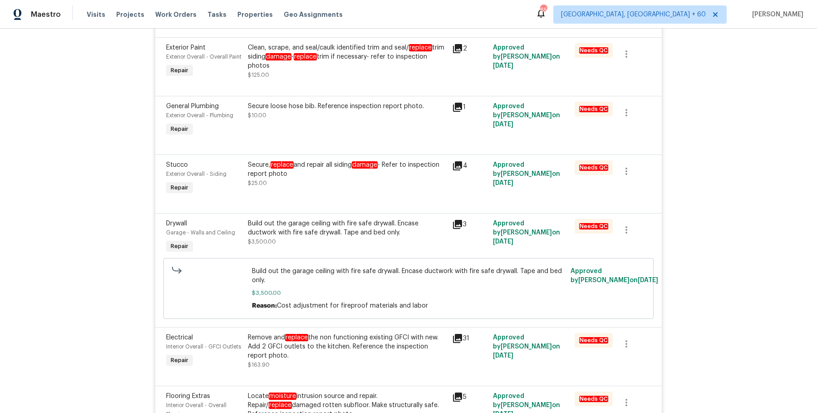
scroll to position [1469, 0]
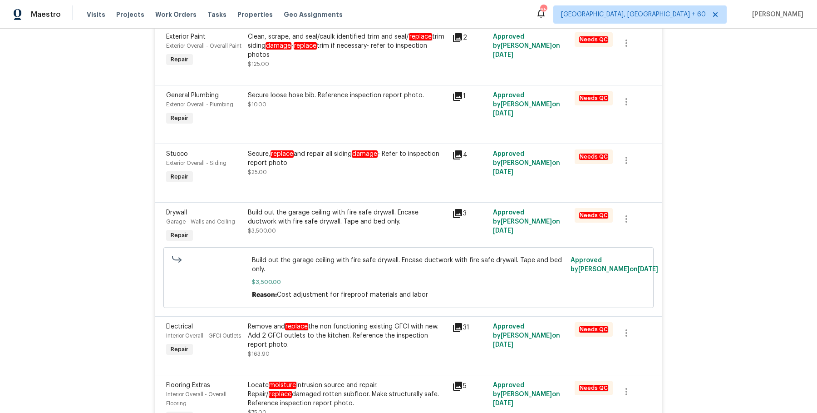
click at [366, 208] on div "Build out the garage ceiling with fire safe drywall. Encase ductwork with fire …" at bounding box center [347, 217] width 199 height 18
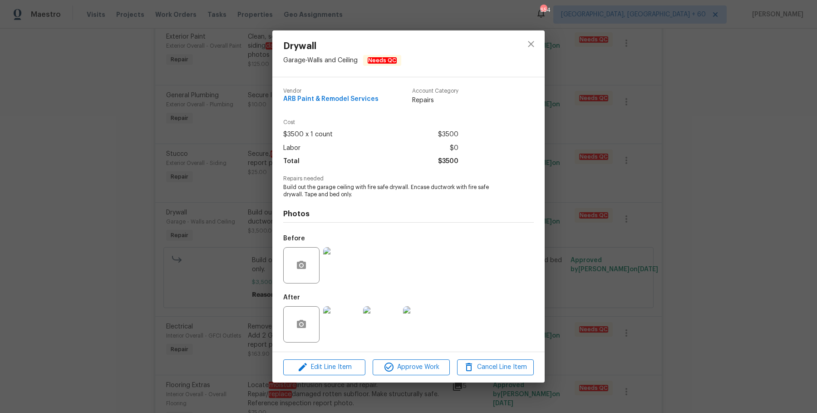
click at [346, 329] on img at bounding box center [341, 324] width 36 height 36
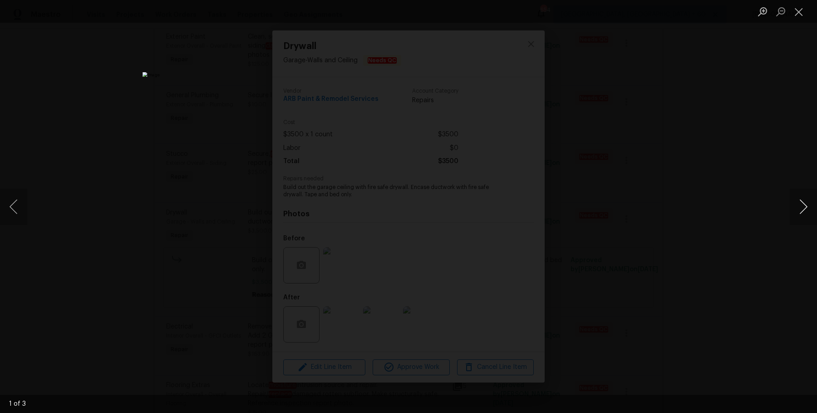
click at [800, 213] on button "Next image" at bounding box center [803, 206] width 27 height 36
click at [766, 100] on div "Lightbox" at bounding box center [408, 206] width 817 height 413
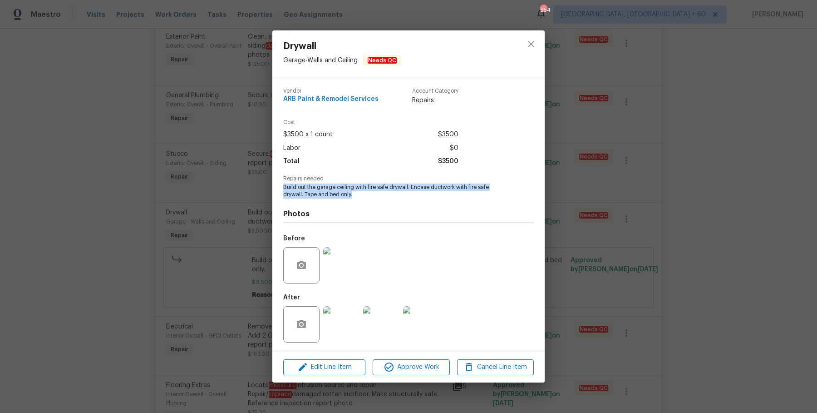
drag, startPoint x: 284, startPoint y: 188, endPoint x: 397, endPoint y: 192, distance: 113.6
click at [397, 192] on div "Vendor ARB Paint & Remodel Services Account Category Repairs Cost $3500 x 1 cou…" at bounding box center [408, 214] width 272 height 274
copy span "Build out the garage ceiling with fire safe drywall. Encase ductwork with fire …"
click at [207, 226] on div "Drywall Garage - Walls and Ceiling Needs QC Vendor ARB Paint & Remodel Services…" at bounding box center [408, 206] width 817 height 413
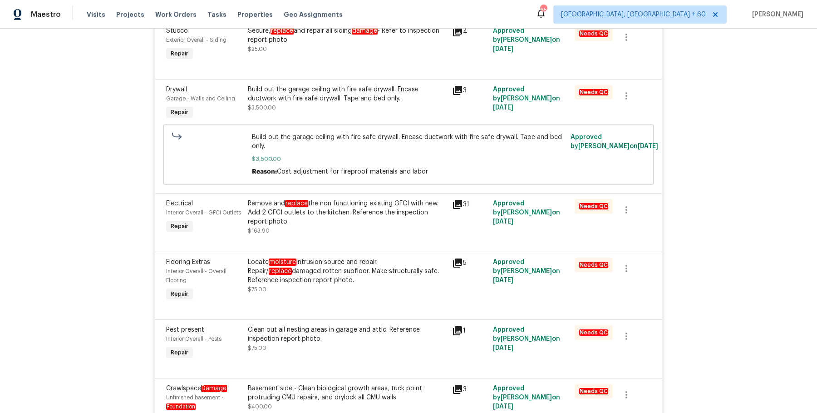
scroll to position [1619, 0]
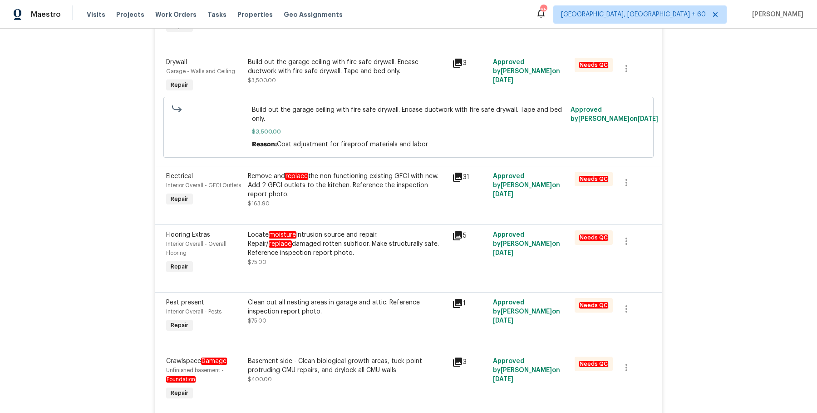
click at [337, 236] on div "Locate moisture intrusion source and repair. Repair/ replace damaged rotten sub…" at bounding box center [347, 243] width 199 height 27
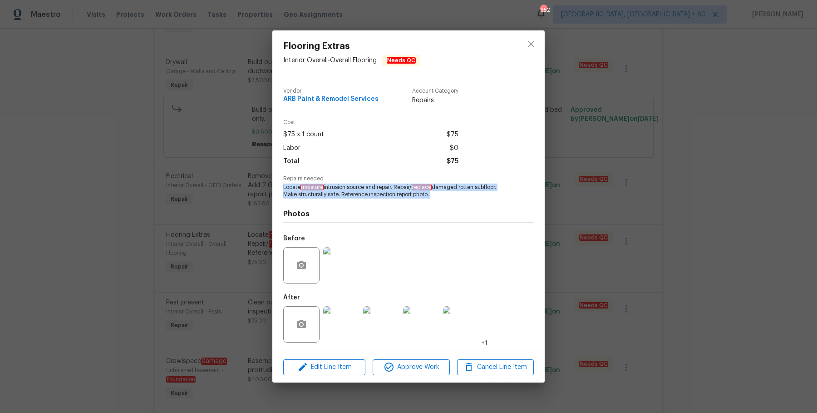
drag, startPoint x: 283, startPoint y: 185, endPoint x: 468, endPoint y: 202, distance: 185.6
click at [468, 202] on div "Vendor ARB Paint & Remodel Services Account Category Repairs Cost $75 x 1 count…" at bounding box center [408, 214] width 251 height 267
copy span "Locate moisture intrusion source and repair. Repair/ replace damaged rotten sub…"
click at [190, 122] on div "Flooring Extras Interior Overall - Overall Flooring Needs QC Vendor ARB Paint &…" at bounding box center [408, 206] width 817 height 413
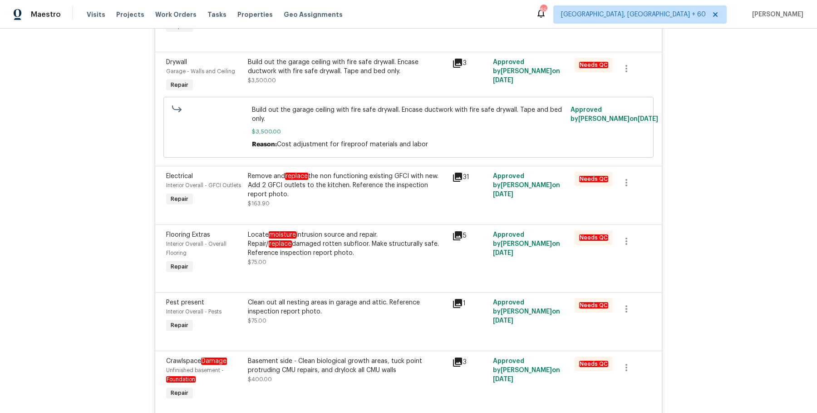
click at [190, 122] on div at bounding box center [209, 127] width 80 height 49
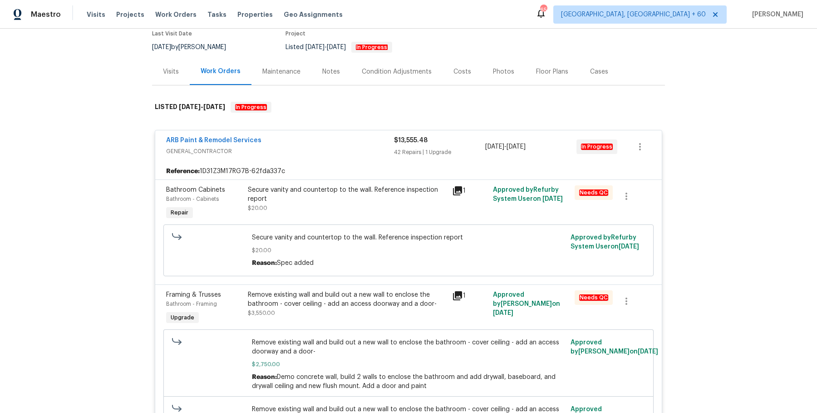
scroll to position [0, 0]
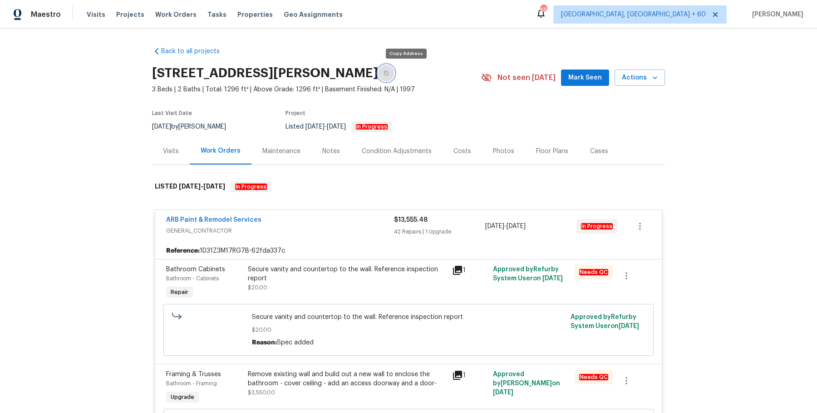
click at [395, 79] on button "button" at bounding box center [386, 73] width 16 height 16
click at [176, 15] on span "Work Orders" at bounding box center [175, 14] width 41 height 9
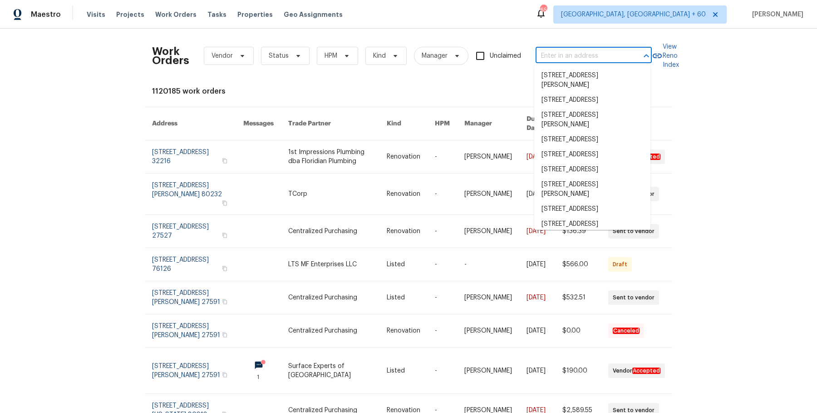
click at [587, 53] on input "text" at bounding box center [581, 56] width 91 height 14
paste input "[STREET_ADDRESS][PERSON_NAME]"
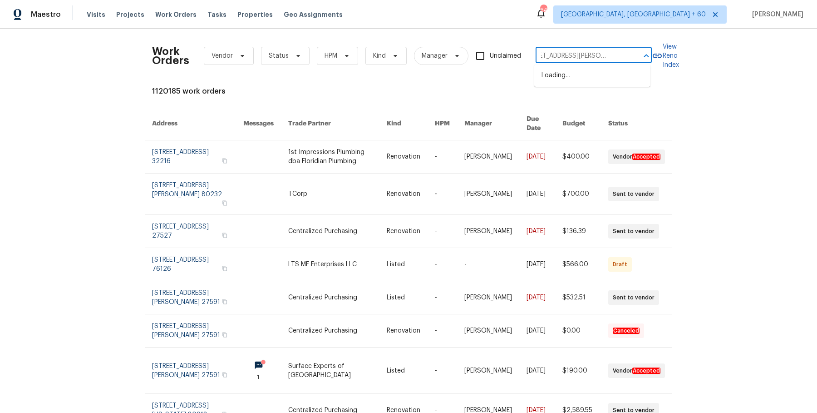
scroll to position [0, 37]
drag, startPoint x: 571, startPoint y: 58, endPoint x: 681, endPoint y: 64, distance: 110.0
click at [681, 64] on div "Work Orders Vendor Status HPM Kind Manager Unclaimed [STREET_ADDRESS][PERSON_NA…" at bounding box center [408, 221] width 817 height 384
type input "[STREET_ADDRESS]"
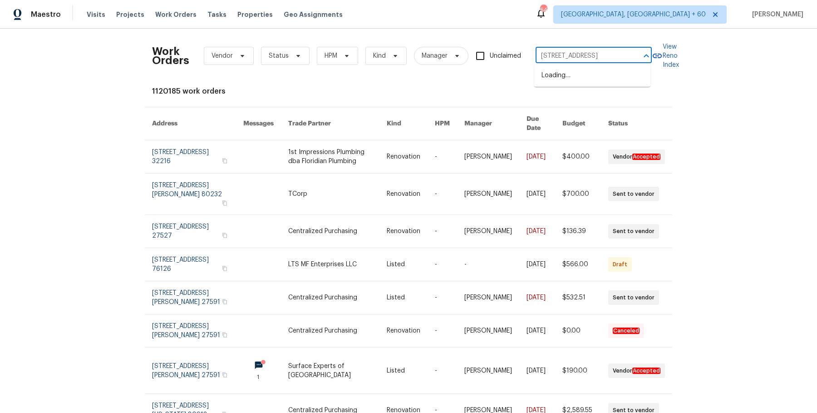
click at [681, 64] on div "Work Orders Vendor Status HPM Kind Manager Unclaimed [STREET_ADDRESS] ​ View Re…" at bounding box center [408, 221] width 817 height 384
click at [628, 52] on div at bounding box center [640, 55] width 24 height 13
type input "x"
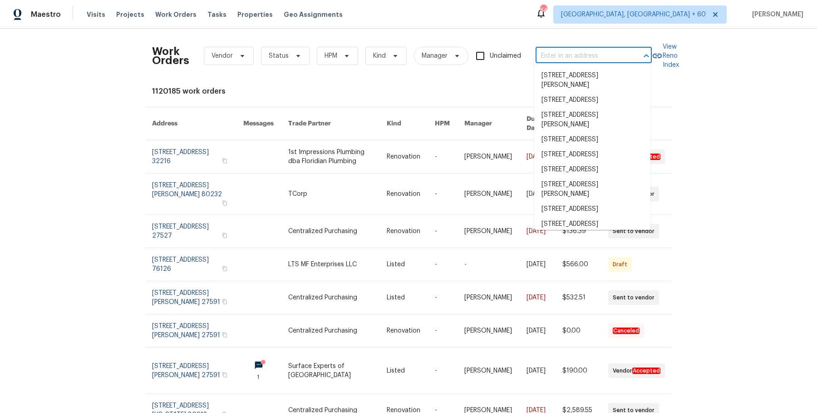
paste input "[STREET_ADDRESS][PERSON_NAME]"
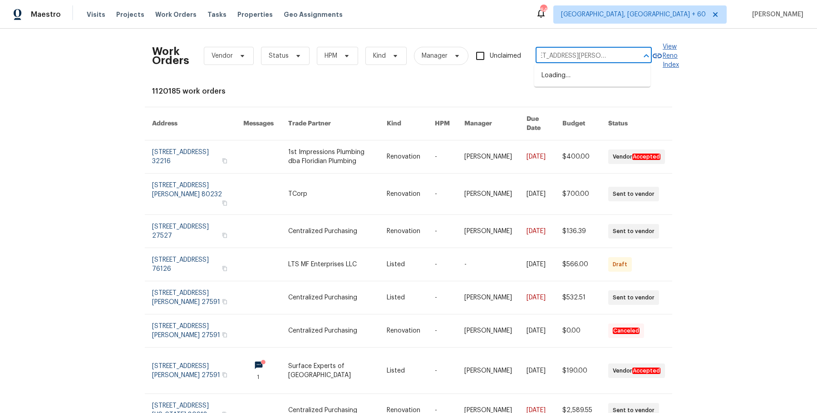
scroll to position [0, 37]
drag, startPoint x: 567, startPoint y: 58, endPoint x: 676, endPoint y: 84, distance: 111.8
click at [676, 84] on div "Work Orders Vendor Status HPM Kind Manager Unclaimed [STREET_ADDRESS][PERSON_NA…" at bounding box center [408, 221] width 817 height 384
type input "[STREET_ADDRESS]"
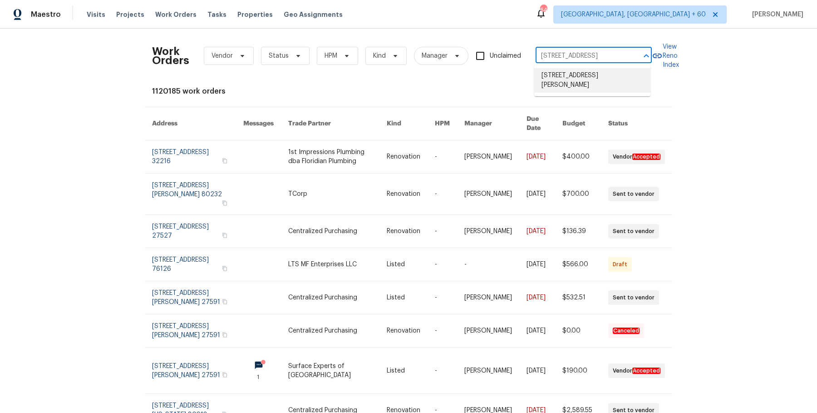
click at [599, 75] on li "[STREET_ADDRESS][PERSON_NAME]" at bounding box center [592, 80] width 116 height 25
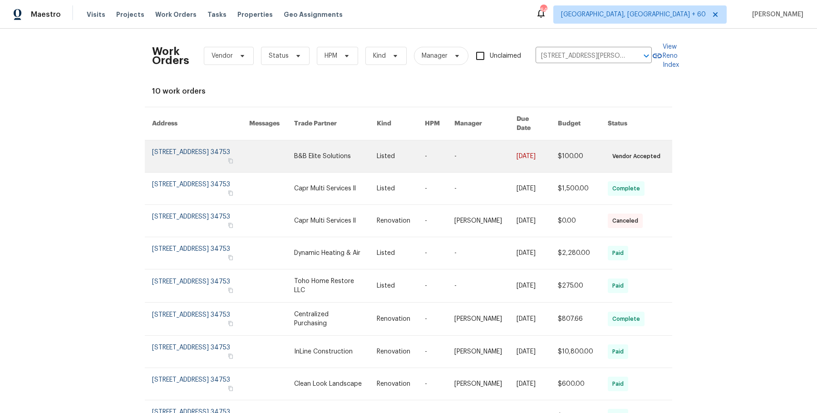
click at [400, 150] on link at bounding box center [401, 156] width 48 height 32
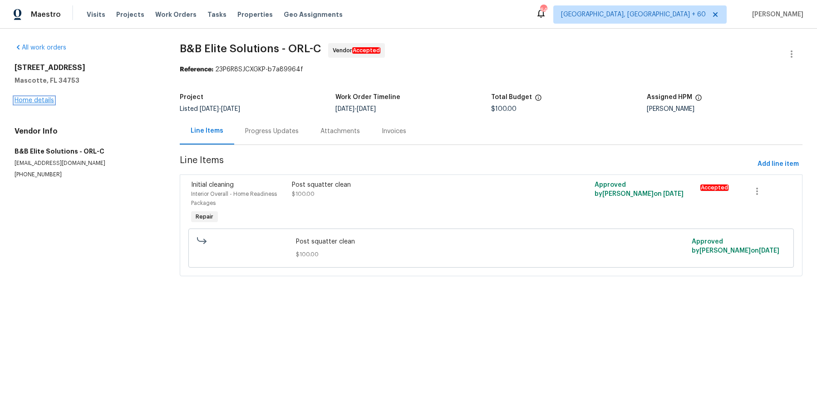
click at [46, 102] on link "Home details" at bounding box center [35, 100] width 40 height 6
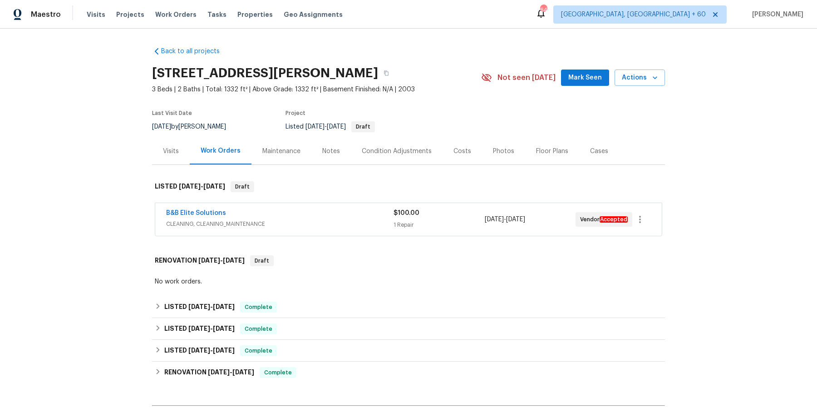
click at [366, 231] on div "B&B Elite Solutions CLEANING, CLEANING_MAINTENANCE $100.00 1 Repair [DATE] - [D…" at bounding box center [408, 219] width 507 height 33
click at [367, 215] on div "B&B Elite Solutions" at bounding box center [279, 213] width 227 height 11
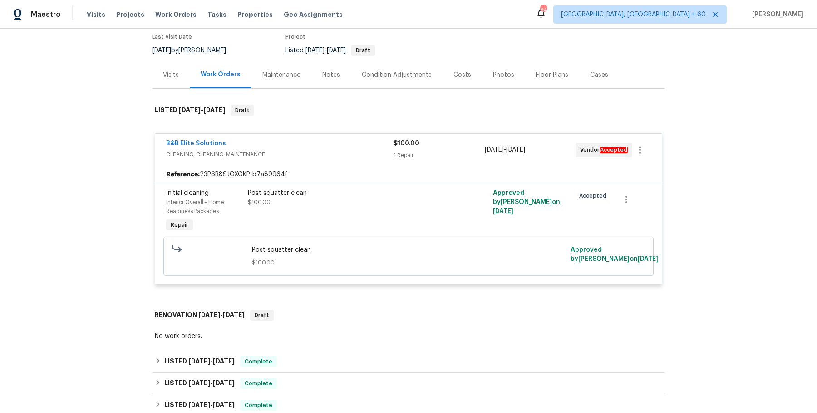
scroll to position [91, 0]
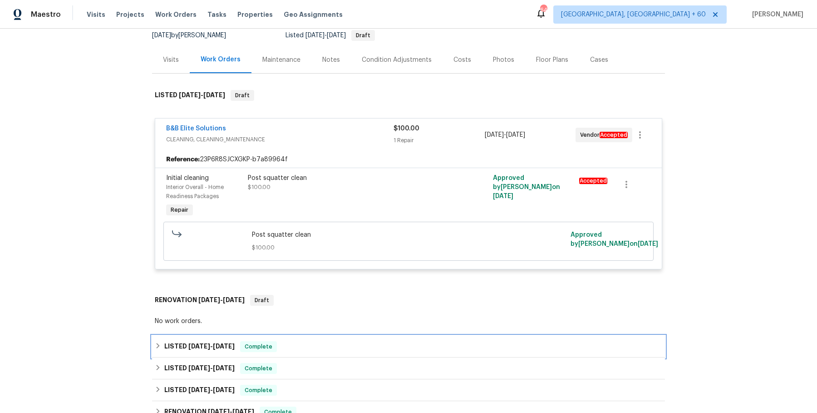
click at [325, 344] on div "LISTED [DATE] - [DATE] Complete" at bounding box center [409, 346] width 508 height 11
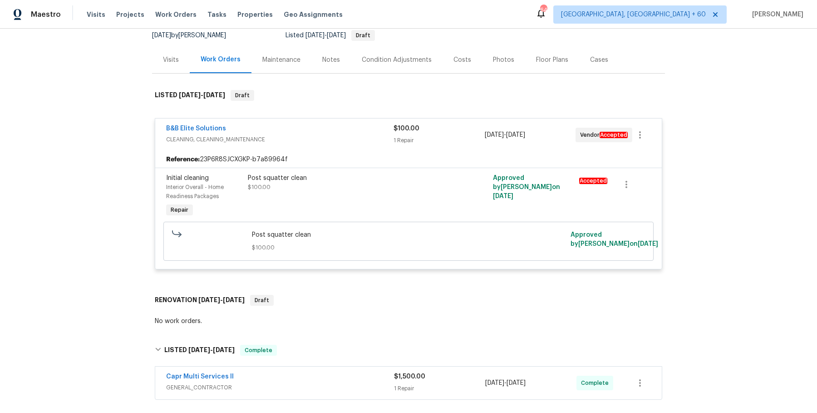
click at [313, 385] on span "GENERAL_CONTRACTOR" at bounding box center [280, 387] width 228 height 9
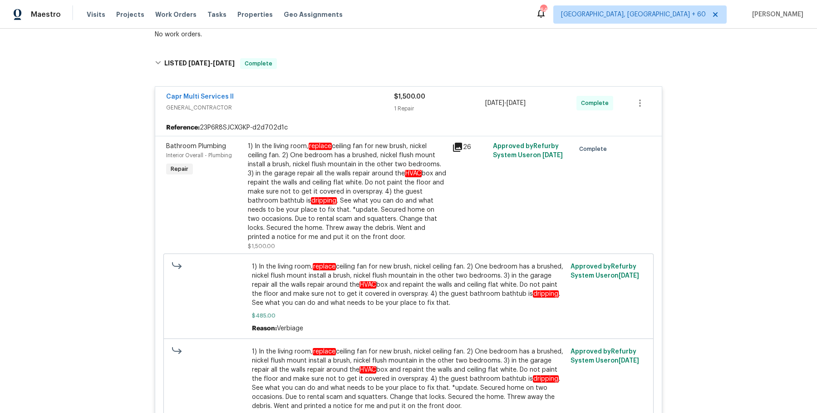
scroll to position [0, 0]
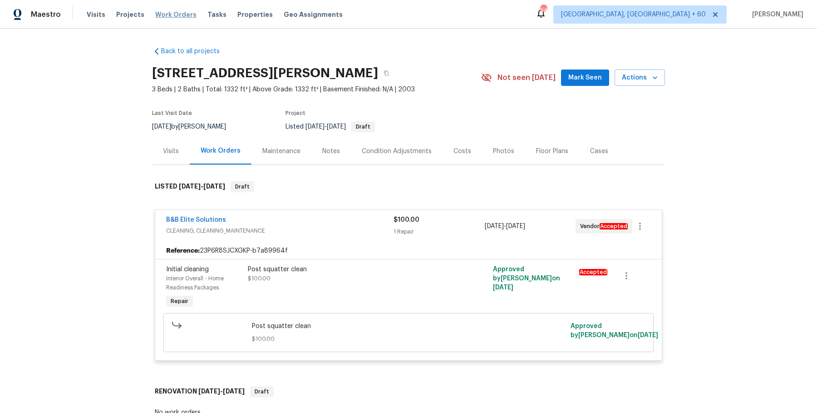
click at [169, 11] on span "Work Orders" at bounding box center [175, 14] width 41 height 9
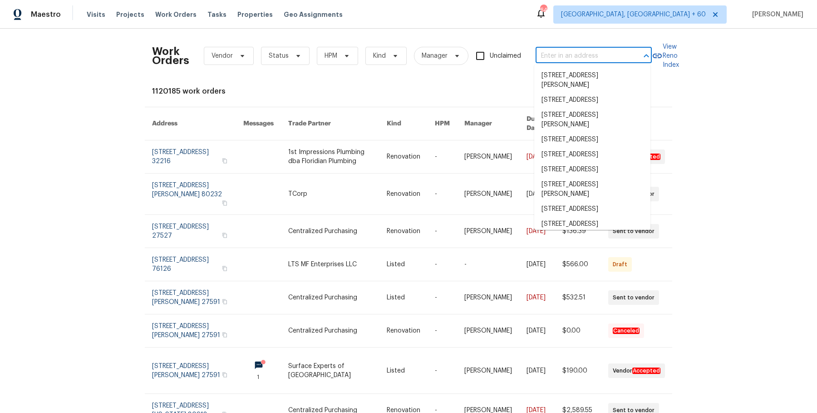
click at [611, 50] on input "text" at bounding box center [581, 56] width 91 height 14
paste input "[STREET_ADDRESS]"
type input "[STREET_ADDRESS]"
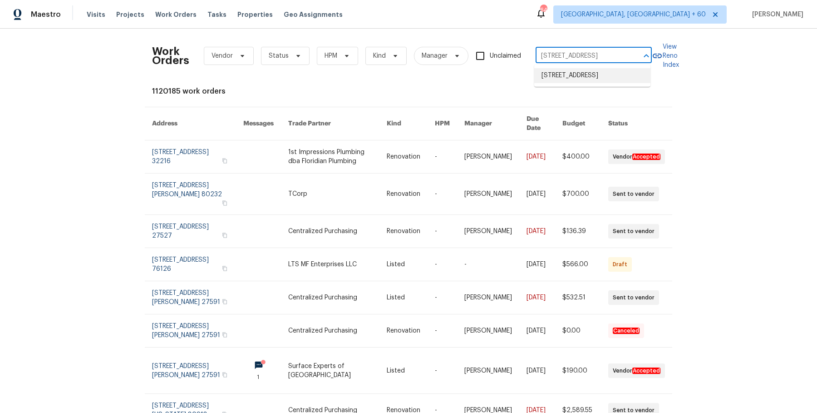
click at [604, 80] on li "[STREET_ADDRESS]" at bounding box center [592, 75] width 116 height 15
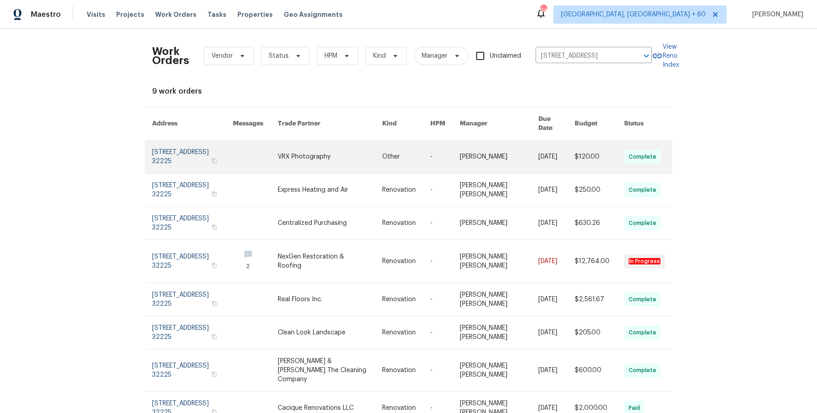
click at [518, 149] on link at bounding box center [499, 156] width 79 height 33
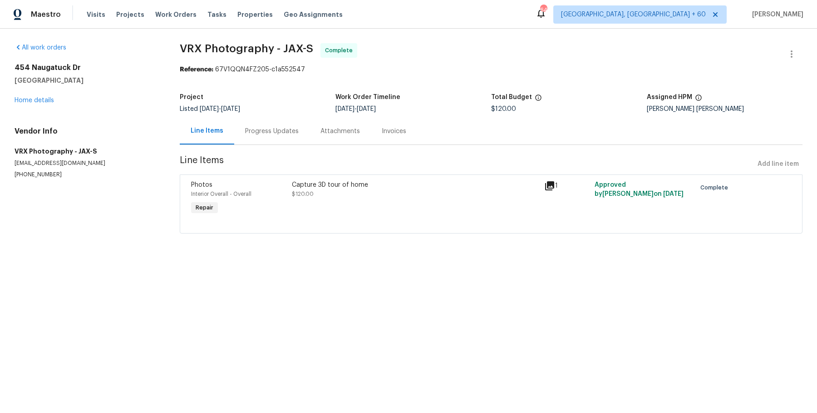
click at [48, 105] on div "All work orders [STREET_ADDRESS] Home details Vendor Info VRX Photography - JAX…" at bounding box center [86, 110] width 143 height 135
click at [46, 94] on div "[STREET_ADDRESS][PERSON_NAME] Home details" at bounding box center [86, 84] width 143 height 42
click at [46, 99] on link "Home details" at bounding box center [35, 100] width 40 height 6
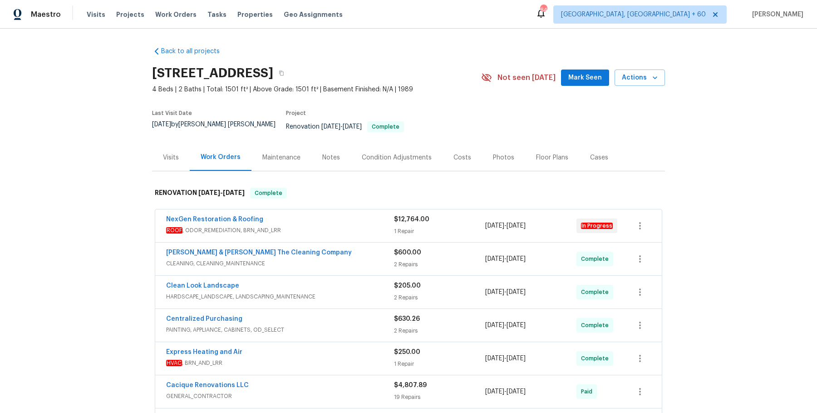
click at [339, 215] on div "NexGen Restoration & Roofing" at bounding box center [280, 220] width 228 height 11
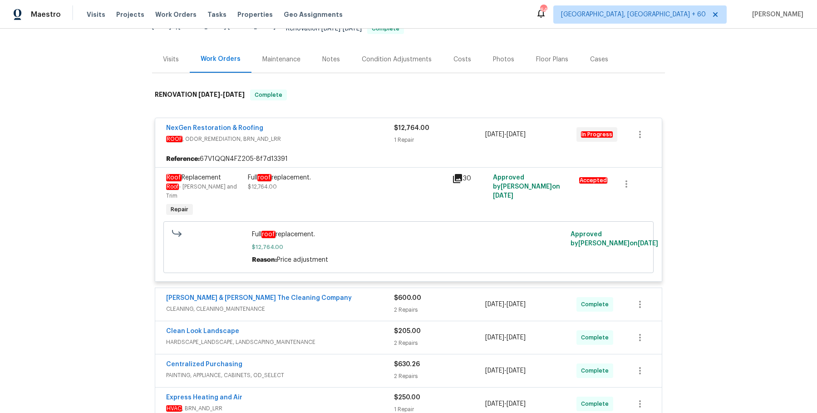
scroll to position [142, 0]
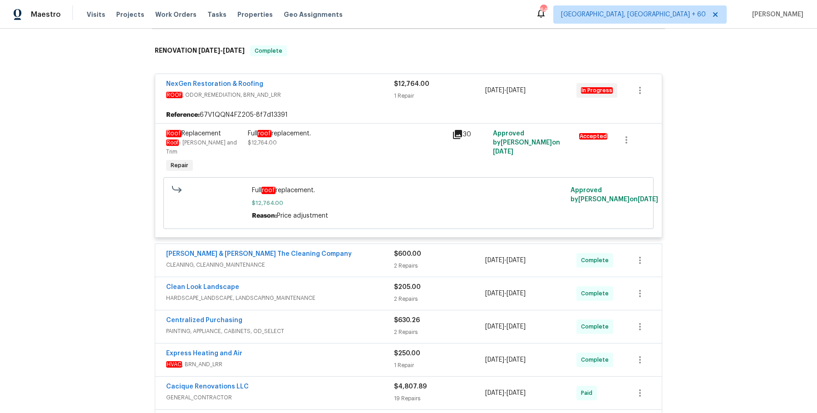
click at [340, 260] on span "CLEANING, CLEANING_MAINTENANCE" at bounding box center [280, 264] width 228 height 9
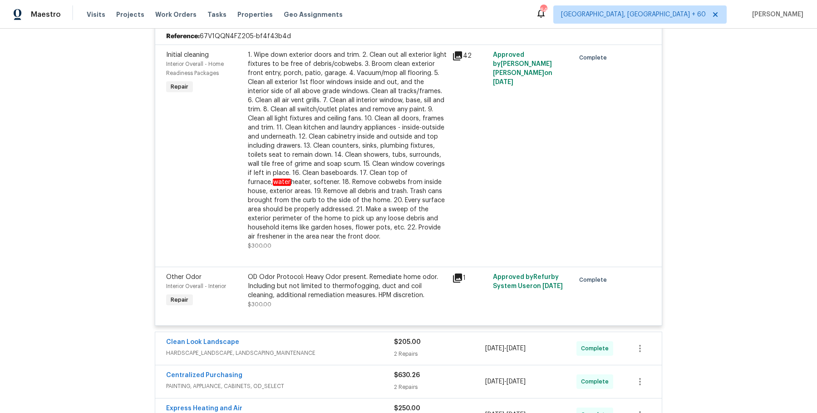
scroll to position [430, 0]
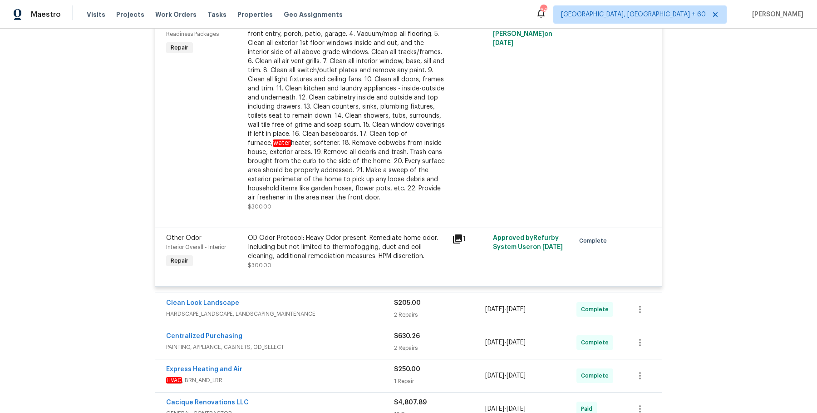
click at [351, 309] on span "HARDSCAPE_LANDSCAPE, LANDSCAPING_MAINTENANCE" at bounding box center [280, 313] width 228 height 9
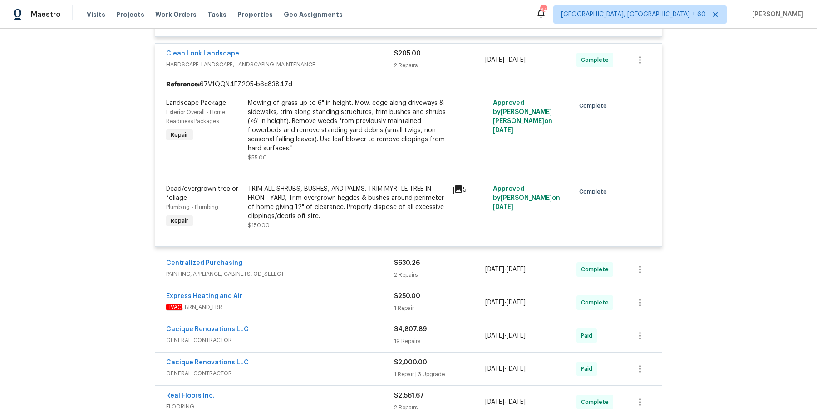
click at [309, 258] on div "Centralized Purchasing" at bounding box center [280, 263] width 228 height 11
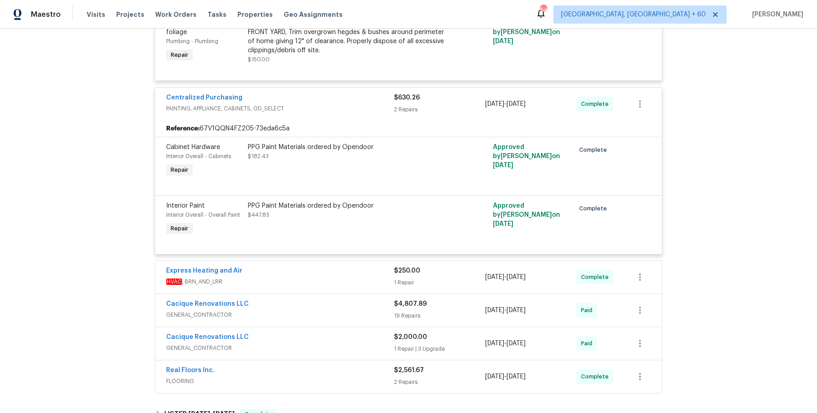
click at [308, 277] on span "HVAC , BRN_AND_LRR" at bounding box center [280, 281] width 228 height 9
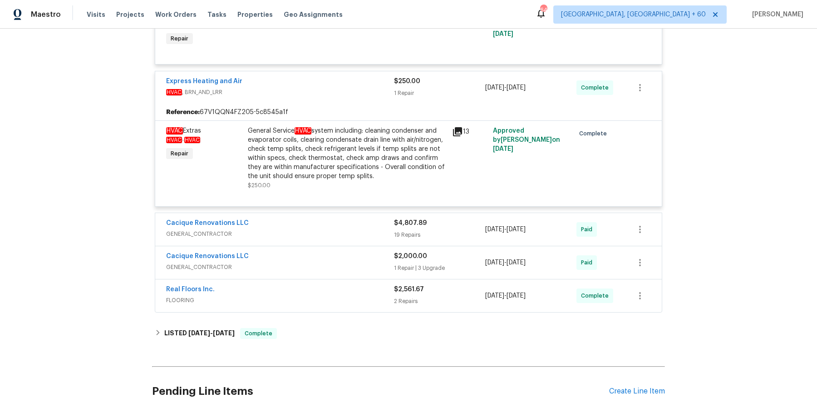
scroll to position [1034, 0]
click at [322, 220] on div "Cacique Renovations LLC" at bounding box center [280, 225] width 228 height 11
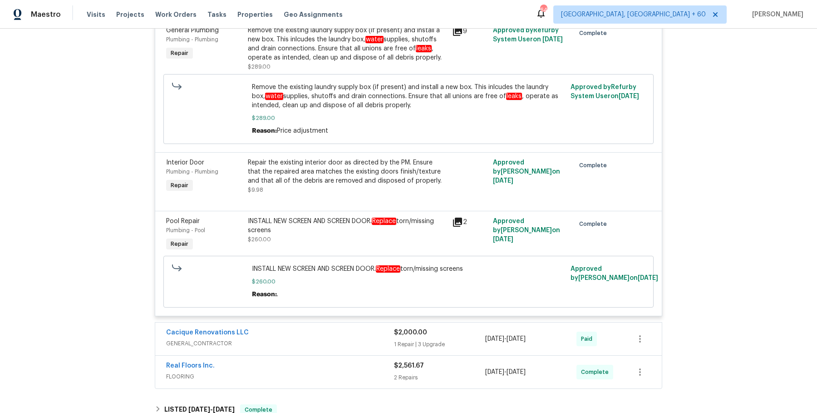
scroll to position [2706, 0]
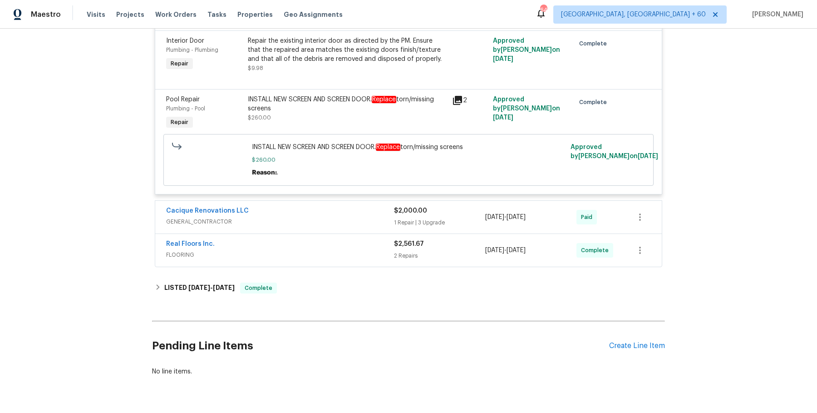
click at [356, 206] on div "Cacique Renovations LLC" at bounding box center [280, 211] width 228 height 11
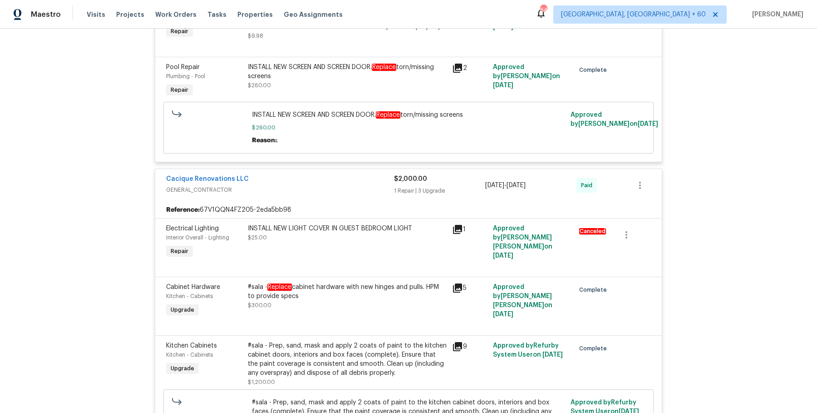
scroll to position [3180, 0]
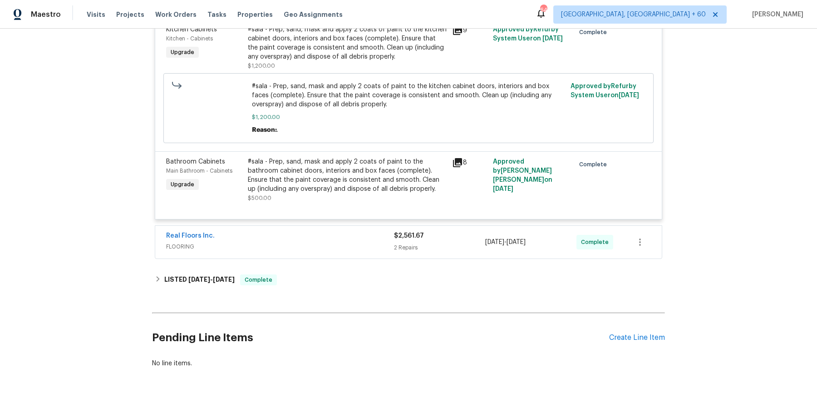
click at [350, 236] on div "Real Floors Inc. FLOORING" at bounding box center [280, 242] width 228 height 22
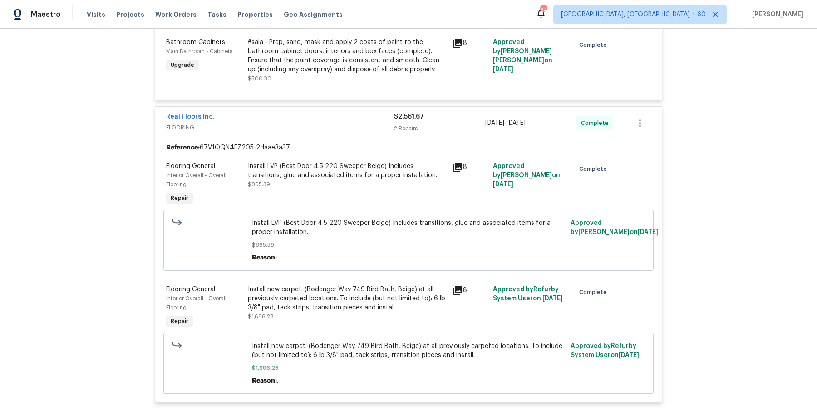
scroll to position [3345, 0]
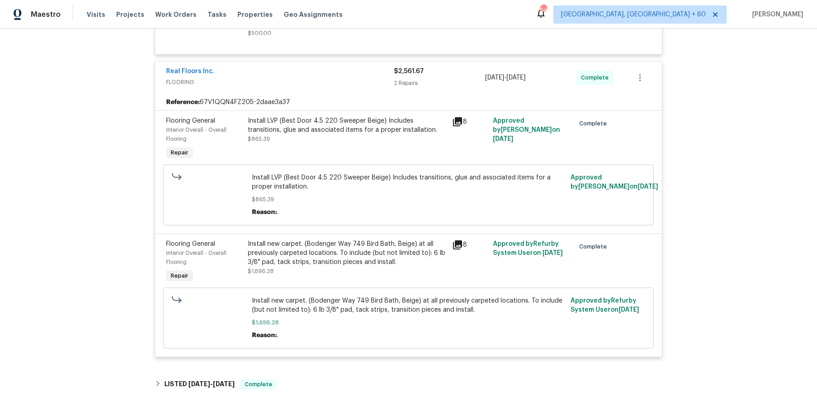
click at [309, 373] on div "LISTED [DATE] - [DATE] Complete" at bounding box center [408, 384] width 513 height 22
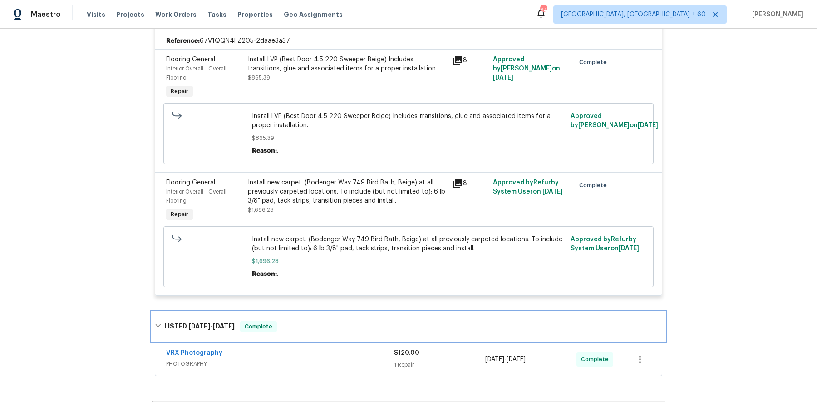
scroll to position [3426, 0]
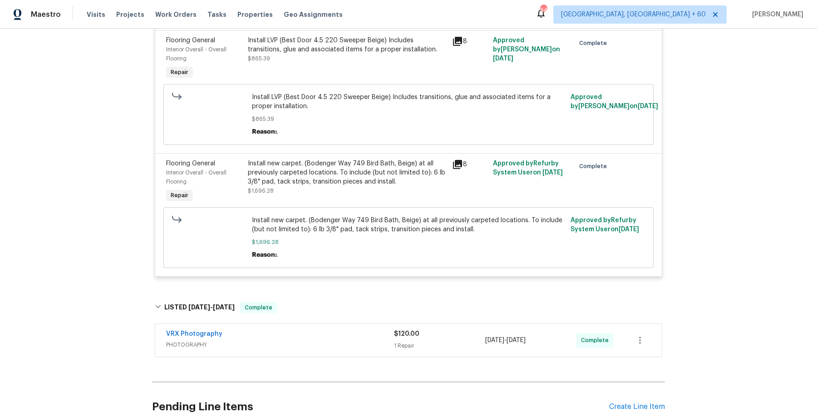
click at [336, 329] on div "VRX Photography" at bounding box center [280, 334] width 228 height 11
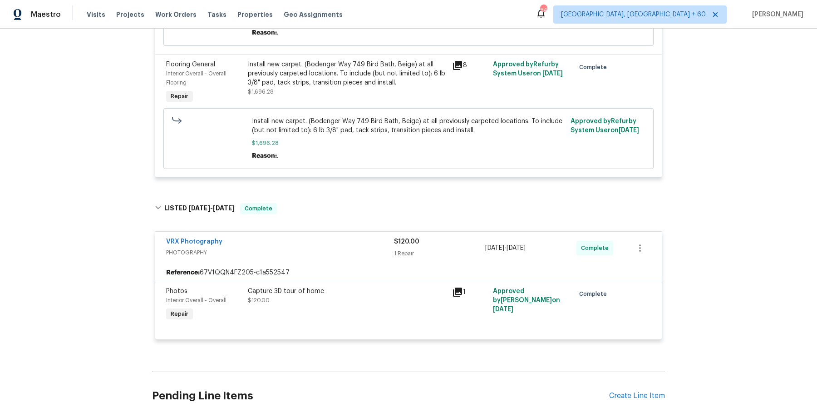
scroll to position [3583, 0]
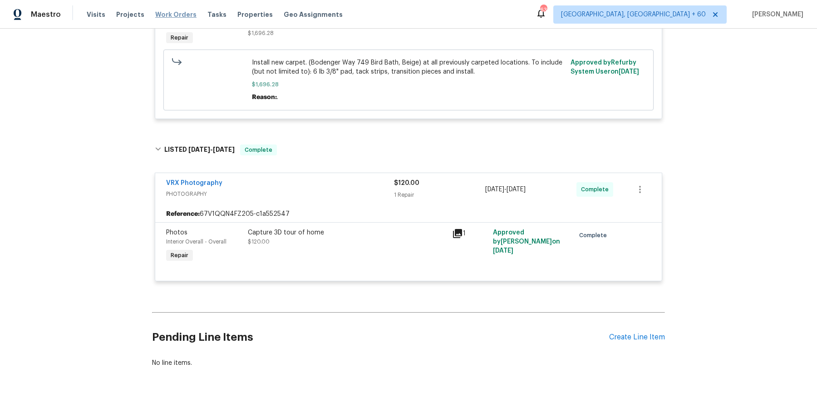
click at [162, 19] on span "Work Orders" at bounding box center [175, 14] width 41 height 9
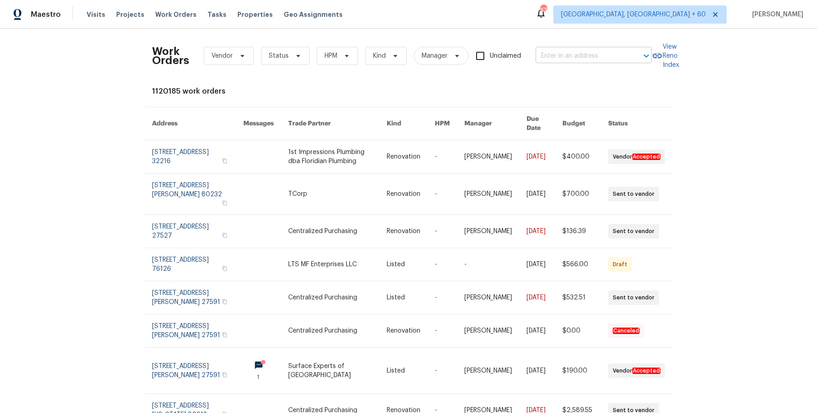
click at [544, 51] on input "text" at bounding box center [581, 56] width 91 height 14
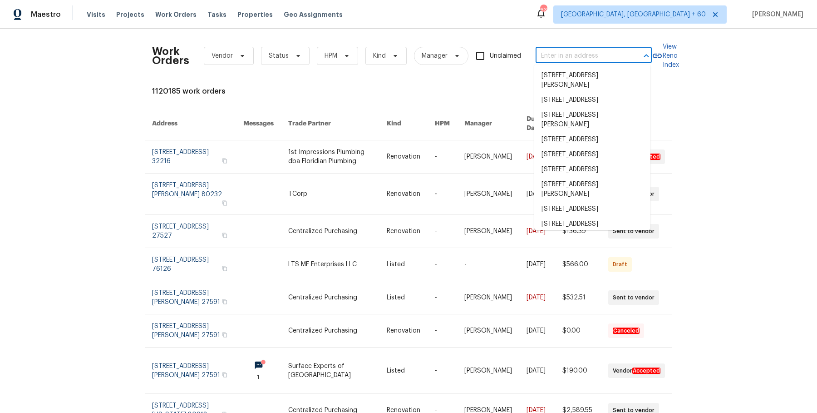
paste input "[STREET_ADDRESS][PERSON_NAME]"
type input "[STREET_ADDRESS][PERSON_NAME]"
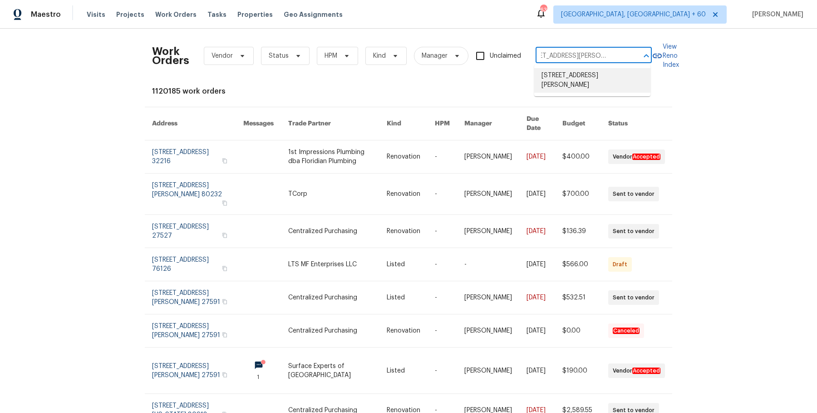
click at [563, 85] on li "[STREET_ADDRESS][PERSON_NAME]" at bounding box center [592, 80] width 116 height 25
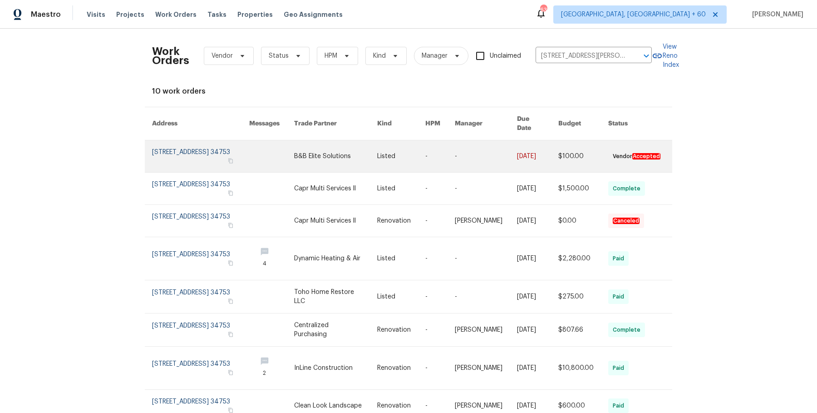
click at [450, 146] on link at bounding box center [440, 156] width 30 height 32
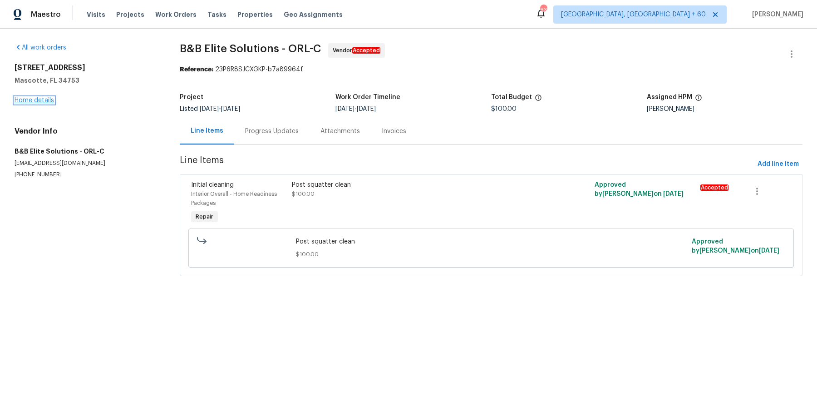
click at [17, 102] on link "Home details" at bounding box center [35, 100] width 40 height 6
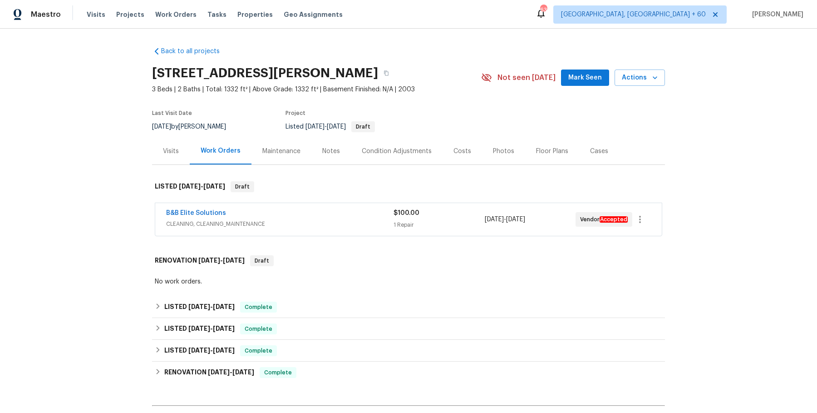
click at [309, 213] on div "B&B Elite Solutions" at bounding box center [279, 213] width 227 height 11
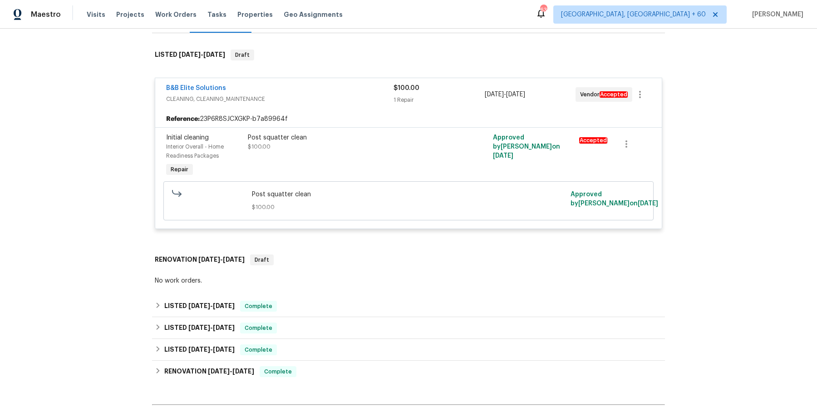
scroll to position [150, 0]
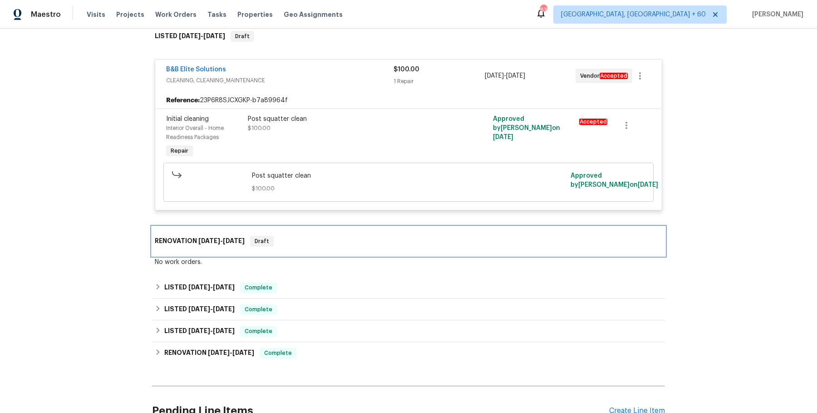
click at [353, 248] on div "RENOVATION [DATE] - [DATE] Draft" at bounding box center [408, 241] width 513 height 29
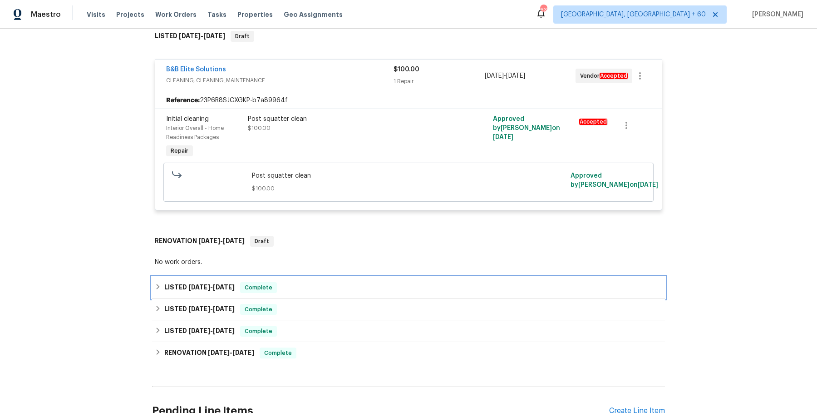
click at [334, 296] on div "LISTED [DATE] - [DATE] Complete" at bounding box center [408, 288] width 513 height 22
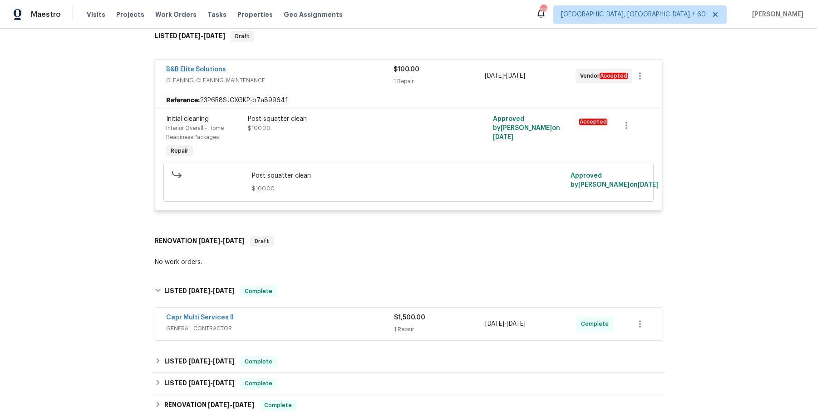
click at [327, 321] on div "Capr Multi Services ll" at bounding box center [280, 318] width 228 height 11
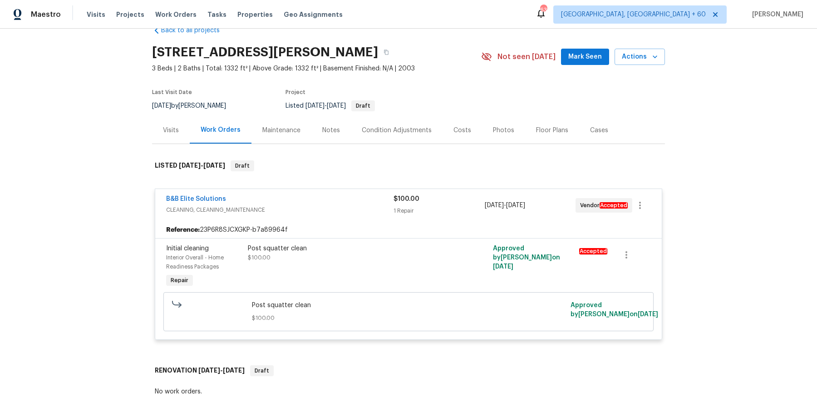
scroll to position [0, 0]
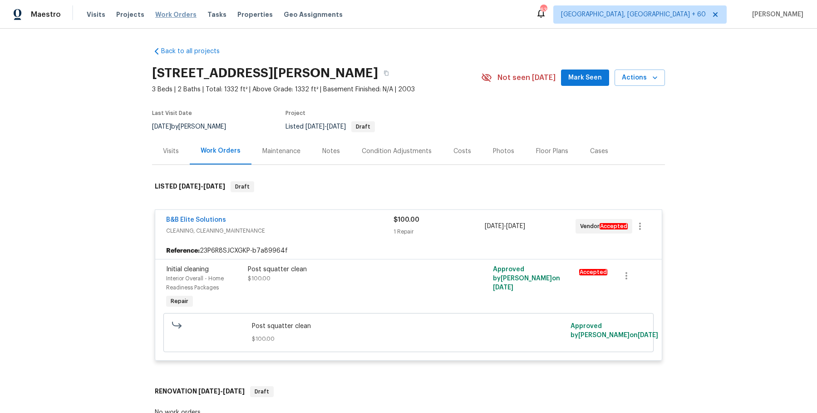
click at [160, 11] on span "Work Orders" at bounding box center [175, 14] width 41 height 9
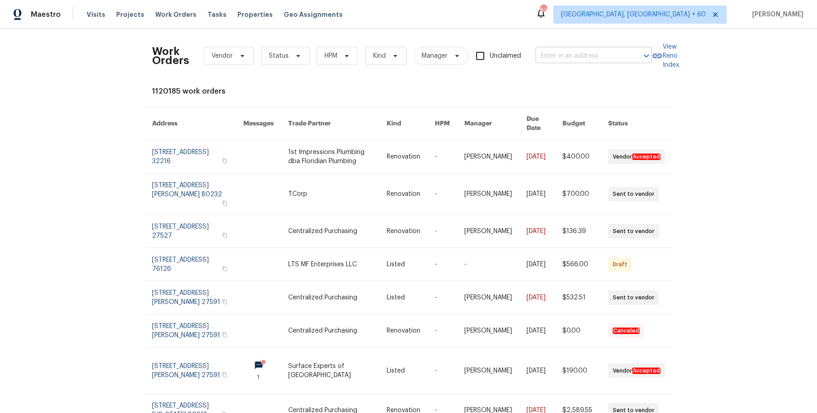
click at [621, 50] on input "text" at bounding box center [581, 56] width 91 height 14
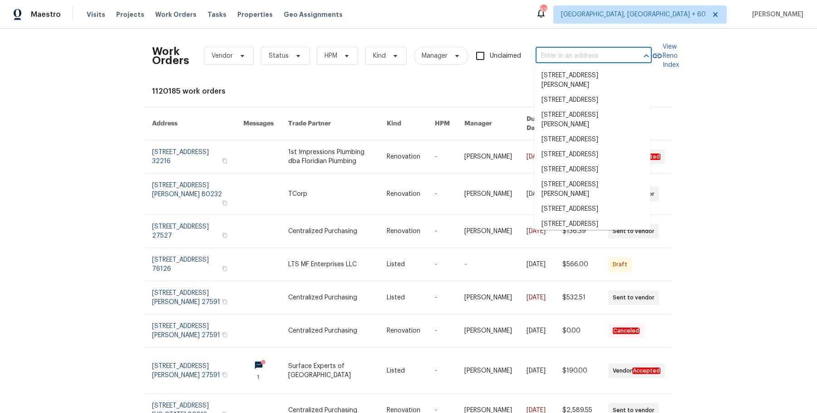
paste input "[STREET_ADDRESS]"
type input "[STREET_ADDRESS]"
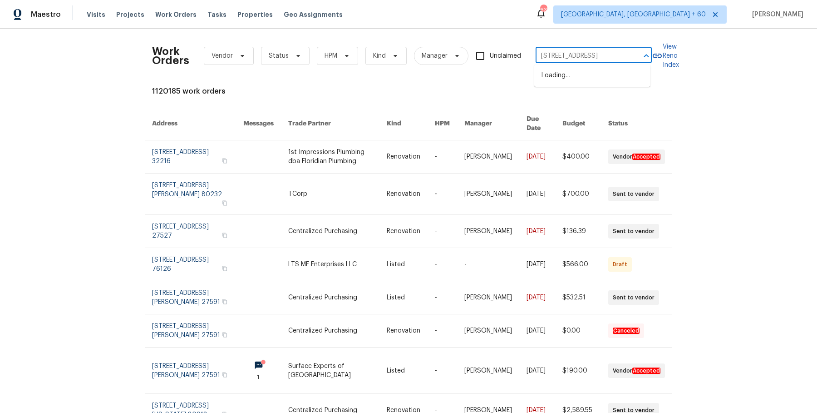
scroll to position [0, 27]
click at [601, 77] on li "[STREET_ADDRESS]" at bounding box center [592, 75] width 116 height 15
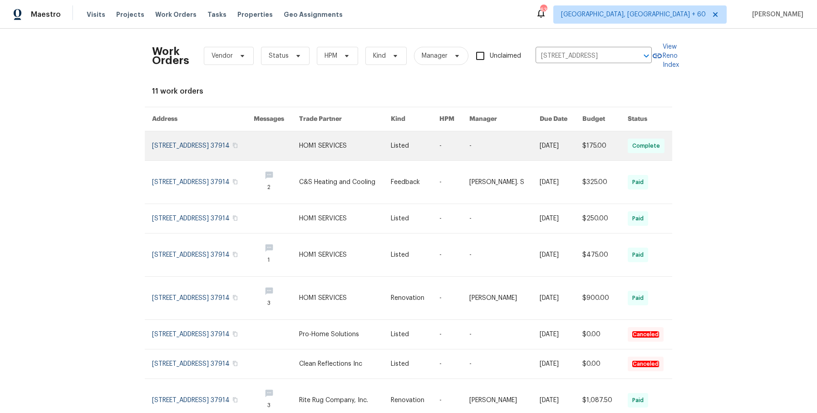
click at [484, 143] on td "-" at bounding box center [497, 146] width 70 height 30
click at [463, 149] on link at bounding box center [454, 145] width 30 height 29
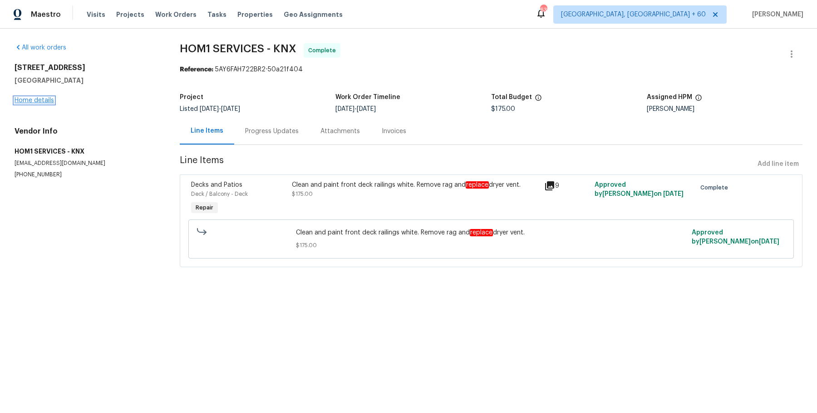
click at [46, 99] on link "Home details" at bounding box center [35, 100] width 40 height 6
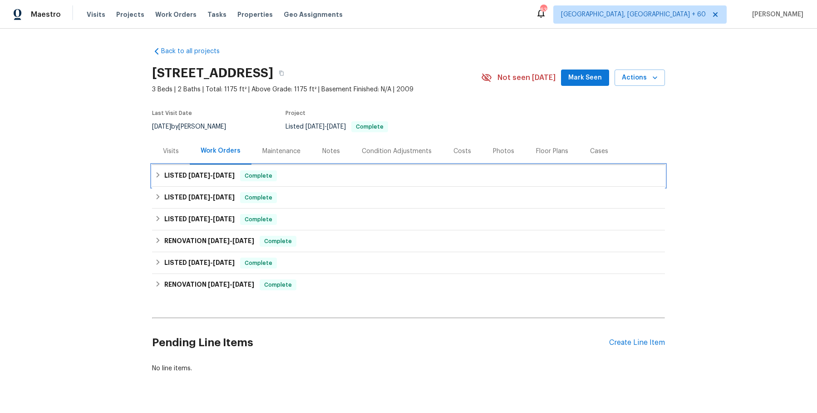
click at [356, 182] on div "LISTED [DATE] - [DATE] Complete" at bounding box center [408, 176] width 513 height 22
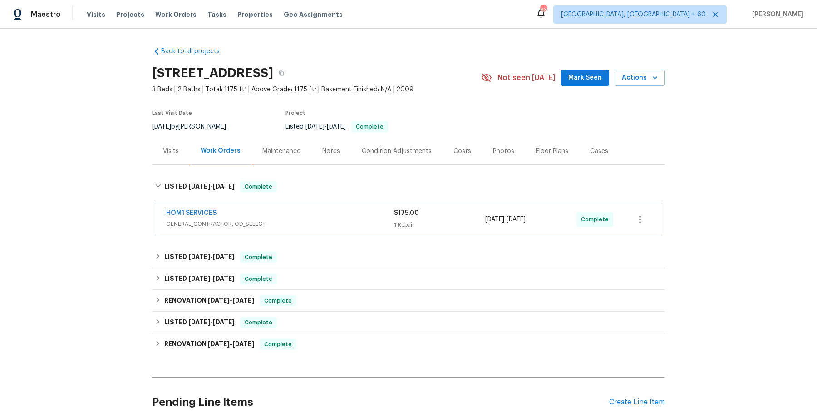
click at [333, 225] on span "GENERAL_CONTRACTOR, OD_SELECT" at bounding box center [280, 223] width 228 height 9
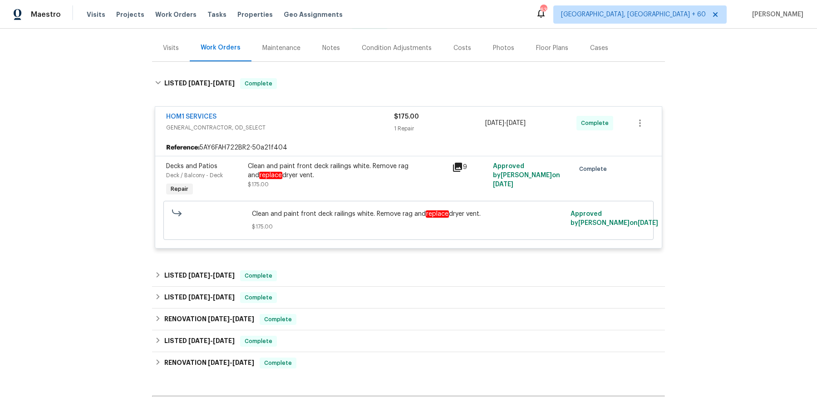
scroll to position [105, 0]
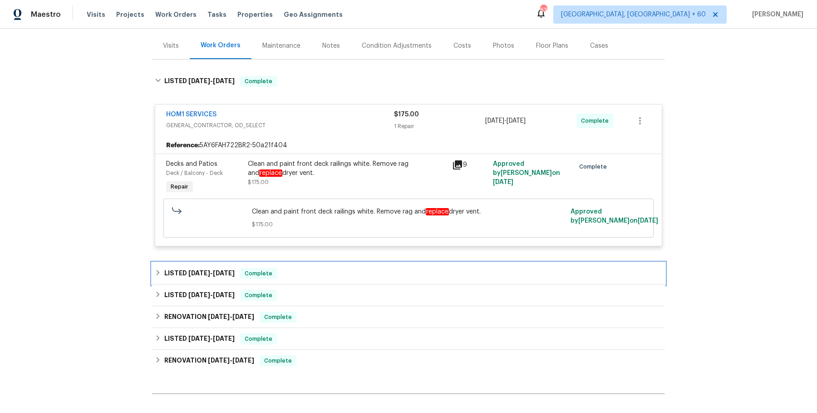
click at [362, 271] on div "LISTED [DATE] - [DATE] Complete" at bounding box center [409, 273] width 508 height 11
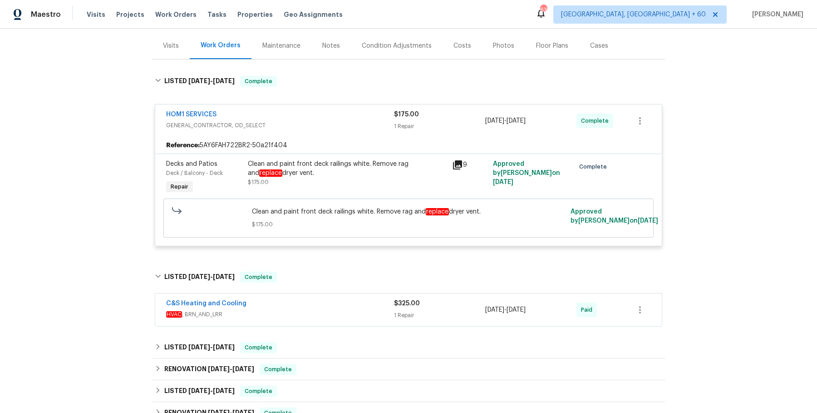
click at [346, 318] on div "C&S Heating and Cooling HVAC , BRN_AND_LRR" at bounding box center [280, 310] width 228 height 22
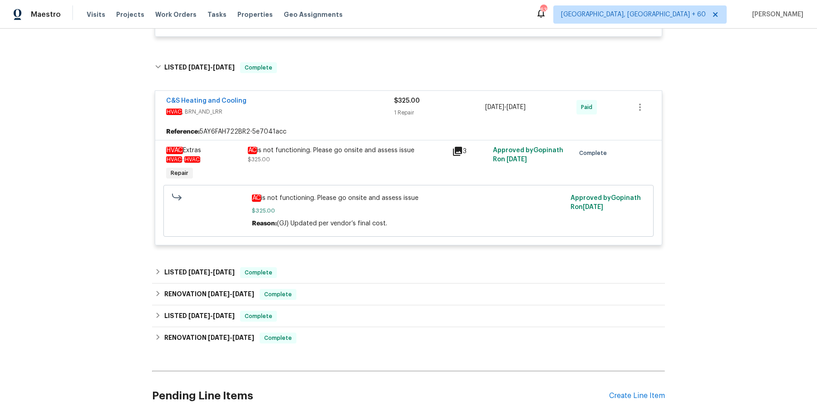
scroll to position [314, 0]
click at [423, 270] on div "LISTED [DATE] - [DATE] Complete" at bounding box center [409, 272] width 508 height 11
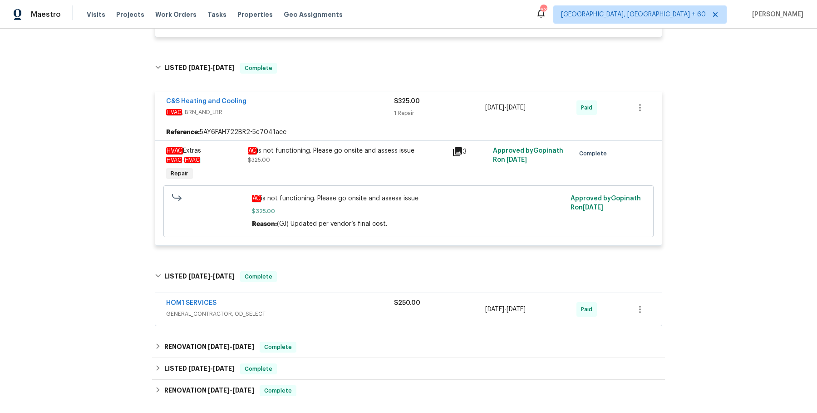
click at [371, 301] on div "HOM1 SERVICES" at bounding box center [280, 303] width 228 height 11
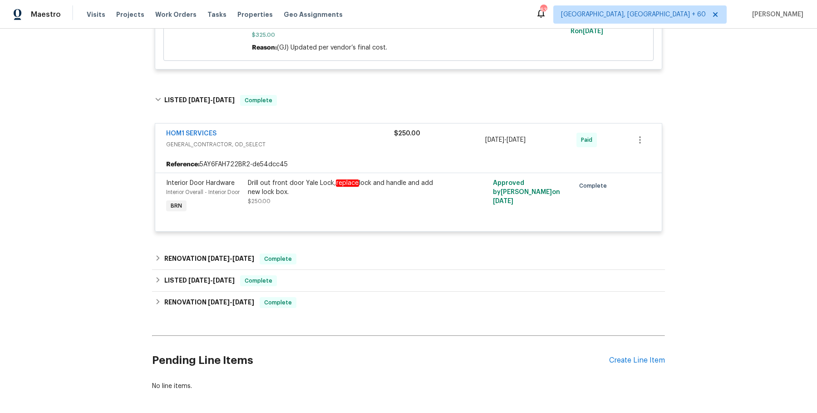
scroll to position [489, 0]
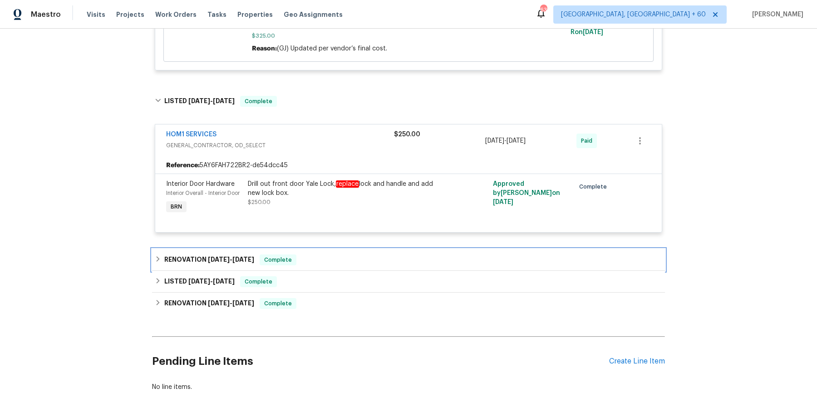
click at [310, 259] on div "RENOVATION [DATE] - [DATE] Complete" at bounding box center [409, 259] width 508 height 11
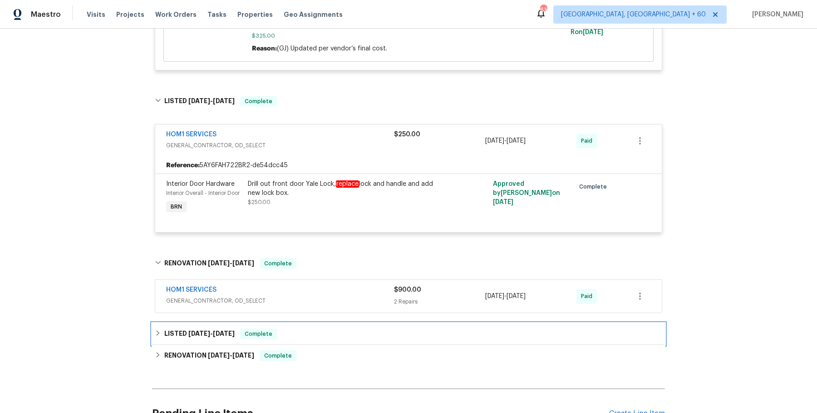
click at [321, 325] on div "LISTED [DATE] - [DATE] Complete" at bounding box center [408, 334] width 513 height 22
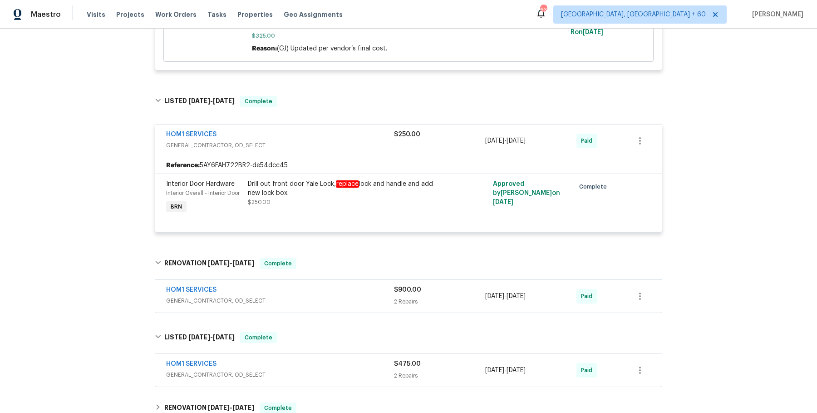
click at [335, 285] on div "HOM1 SERVICES" at bounding box center [280, 290] width 228 height 11
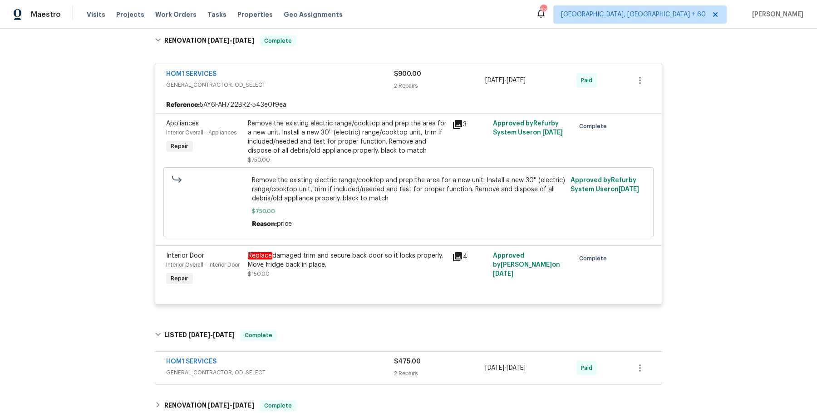
scroll to position [817, 0]
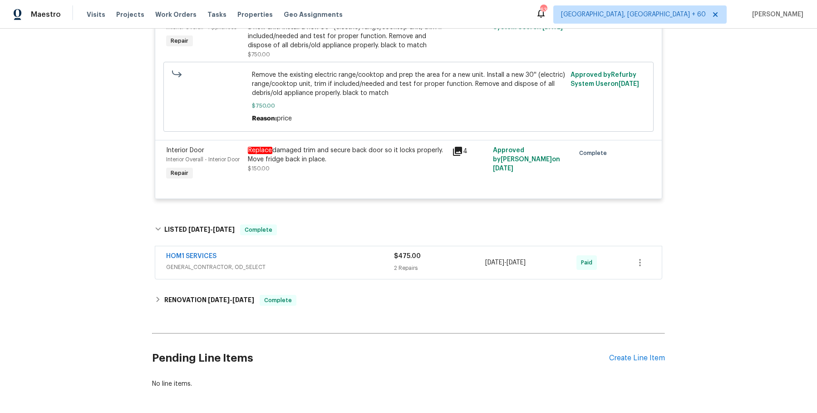
click at [339, 246] on div "HOM1 SERVICES GENERAL_CONTRACTOR, OD_SELECT $475.00 2 Repairs [DATE] - [DATE] P…" at bounding box center [408, 262] width 507 height 33
click at [337, 259] on div "HOM1 SERVICES" at bounding box center [280, 257] width 228 height 11
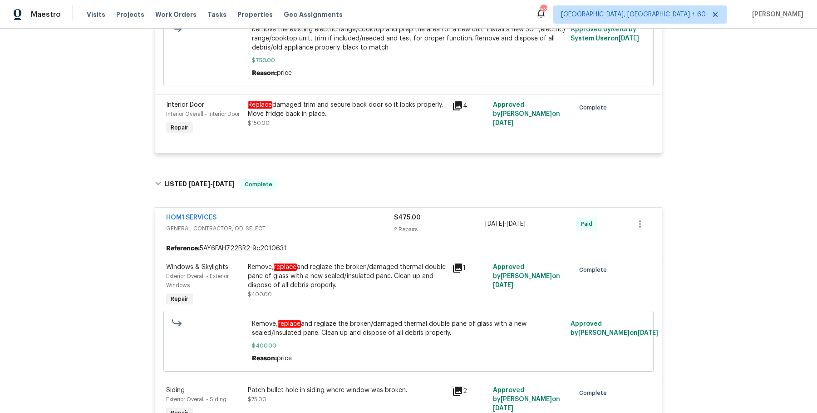
scroll to position [1063, 0]
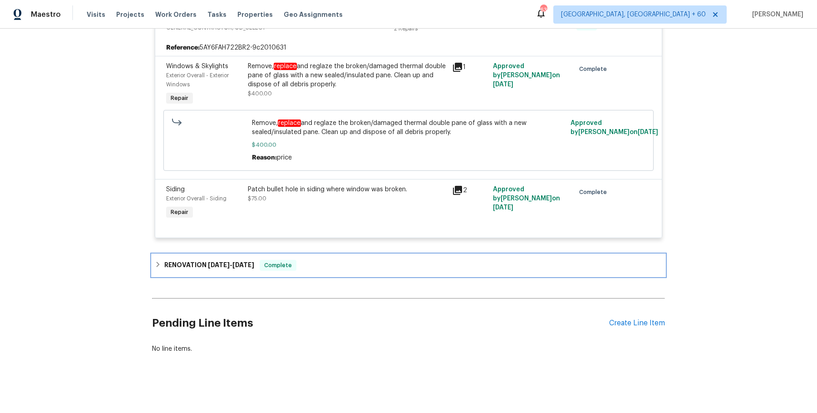
click at [336, 260] on div "RENOVATION [DATE] - [DATE] Complete" at bounding box center [409, 265] width 508 height 11
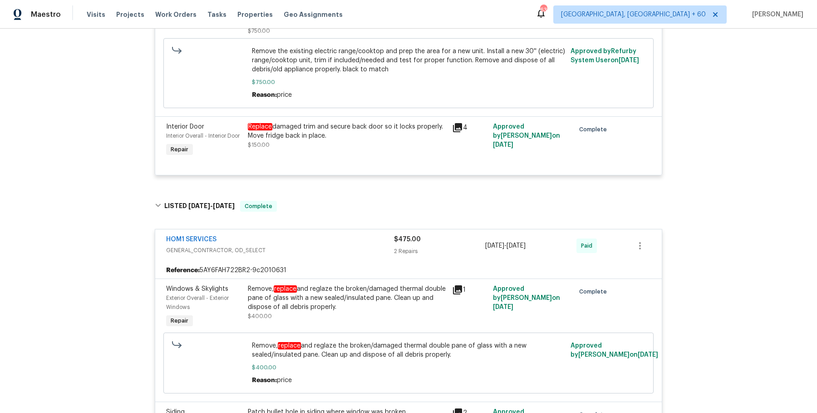
scroll to position [1206, 0]
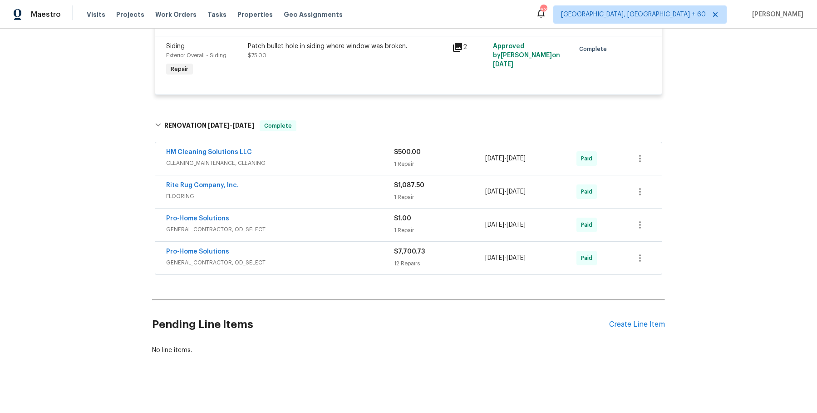
click at [316, 149] on div "HM Cleaning Solutions LLC" at bounding box center [280, 153] width 228 height 11
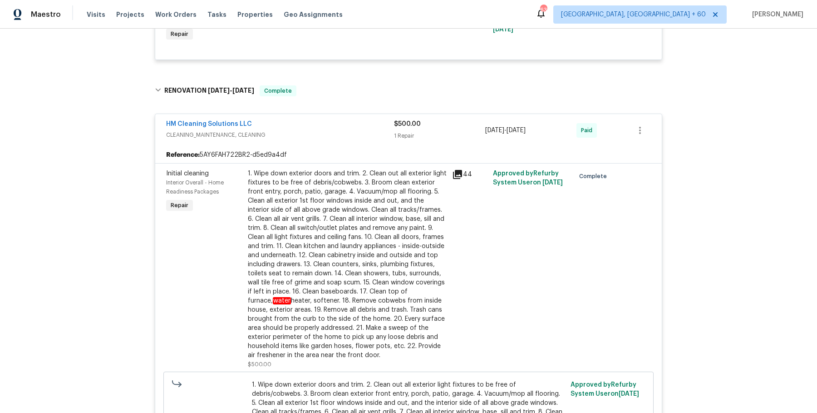
scroll to position [1622, 0]
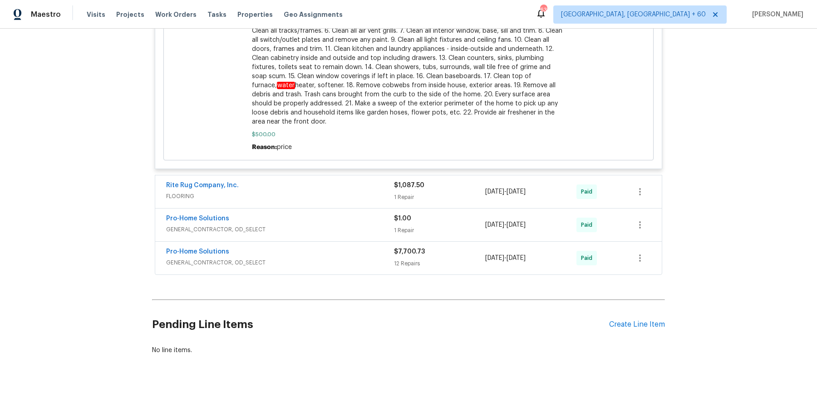
click at [335, 193] on span "FLOORING" at bounding box center [280, 196] width 228 height 9
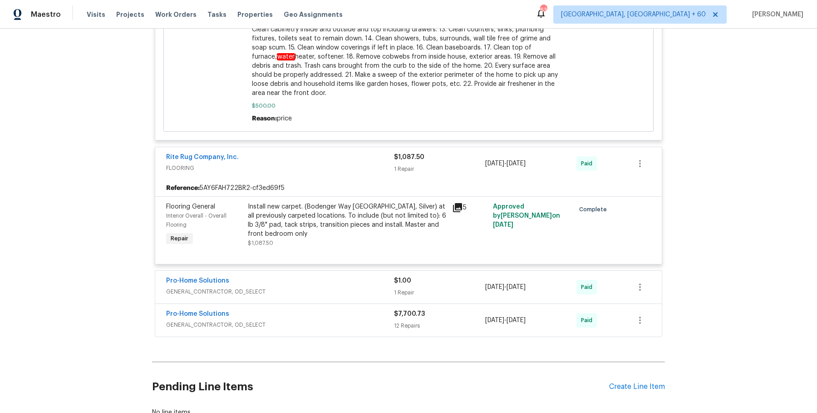
scroll to position [1714, 0]
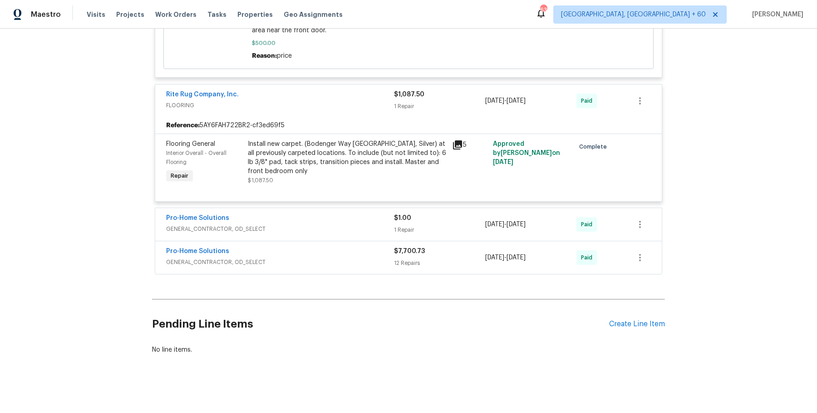
click at [364, 213] on div "Pro-Home Solutions" at bounding box center [280, 218] width 228 height 11
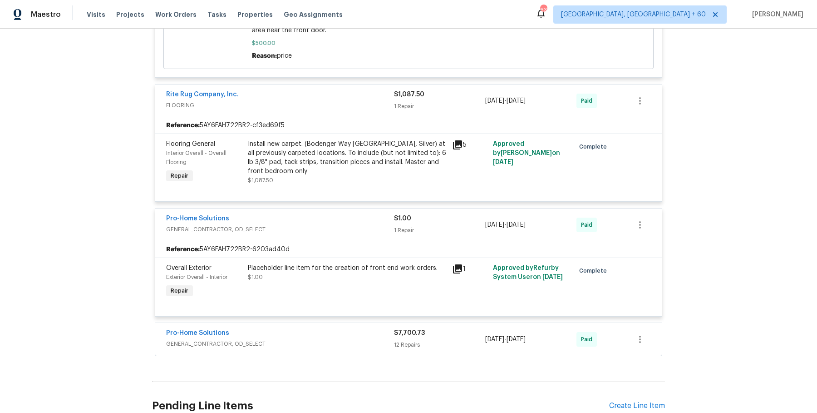
scroll to position [1795, 0]
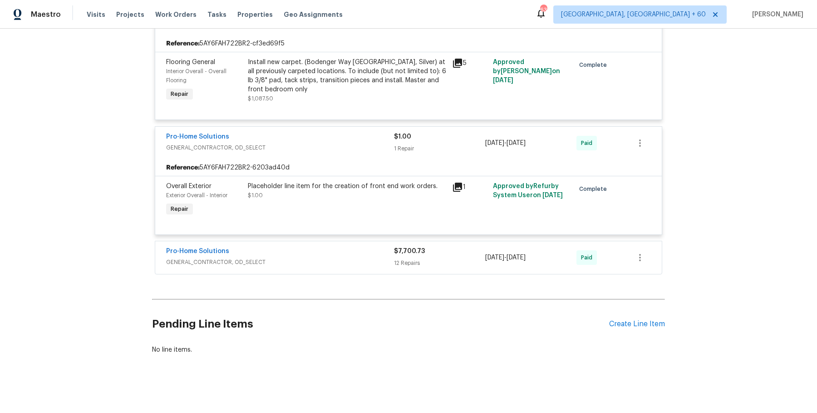
click at [369, 265] on div "Pro-Home Solutions GENERAL_CONTRACTOR, OD_SELECT" at bounding box center [280, 258] width 228 height 22
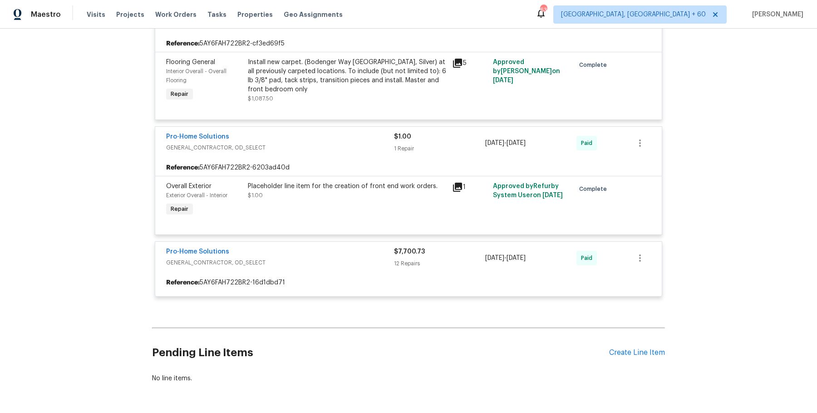
scroll to position [1810, 0]
